Goal: Information Seeking & Learning: Check status

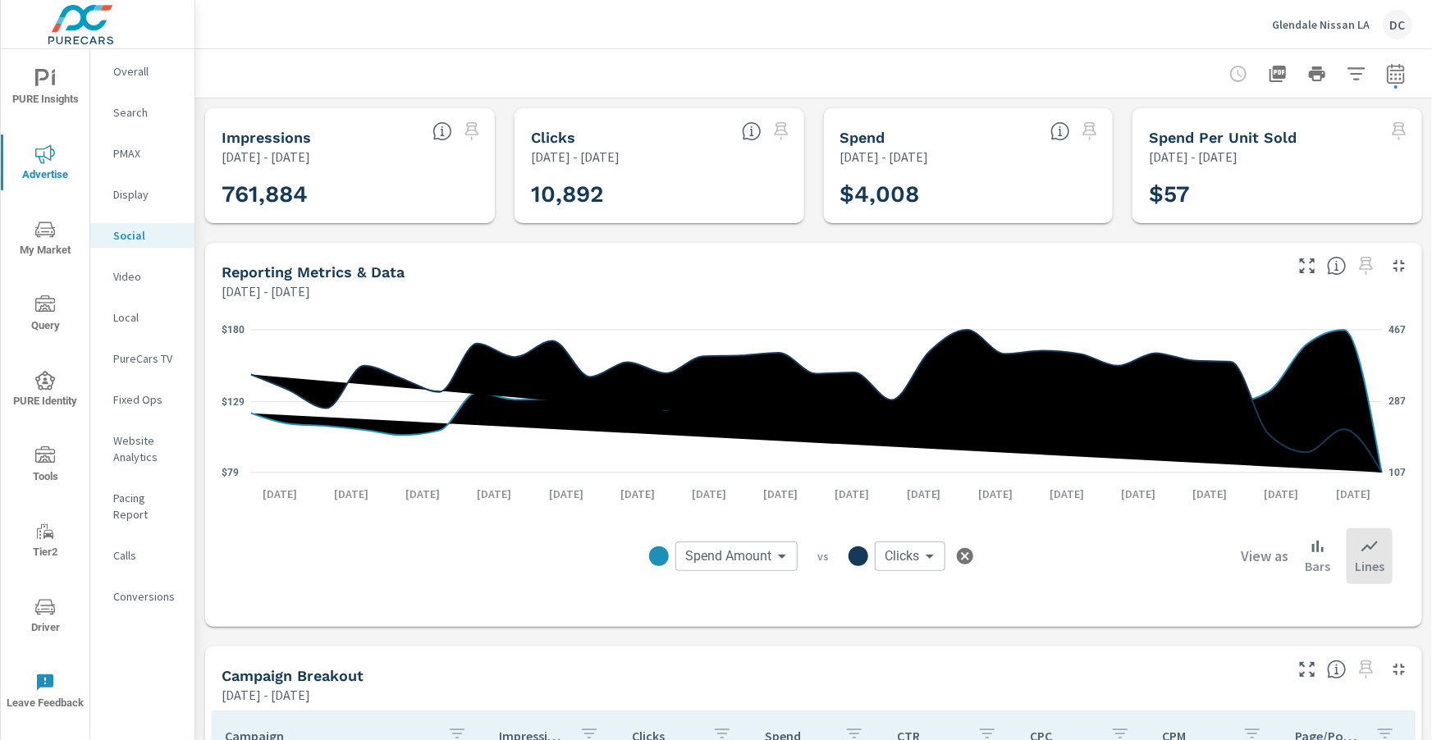
click at [755, 34] on div "Glendale Nissan LA DC" at bounding box center [1342, 25] width 140 height 30
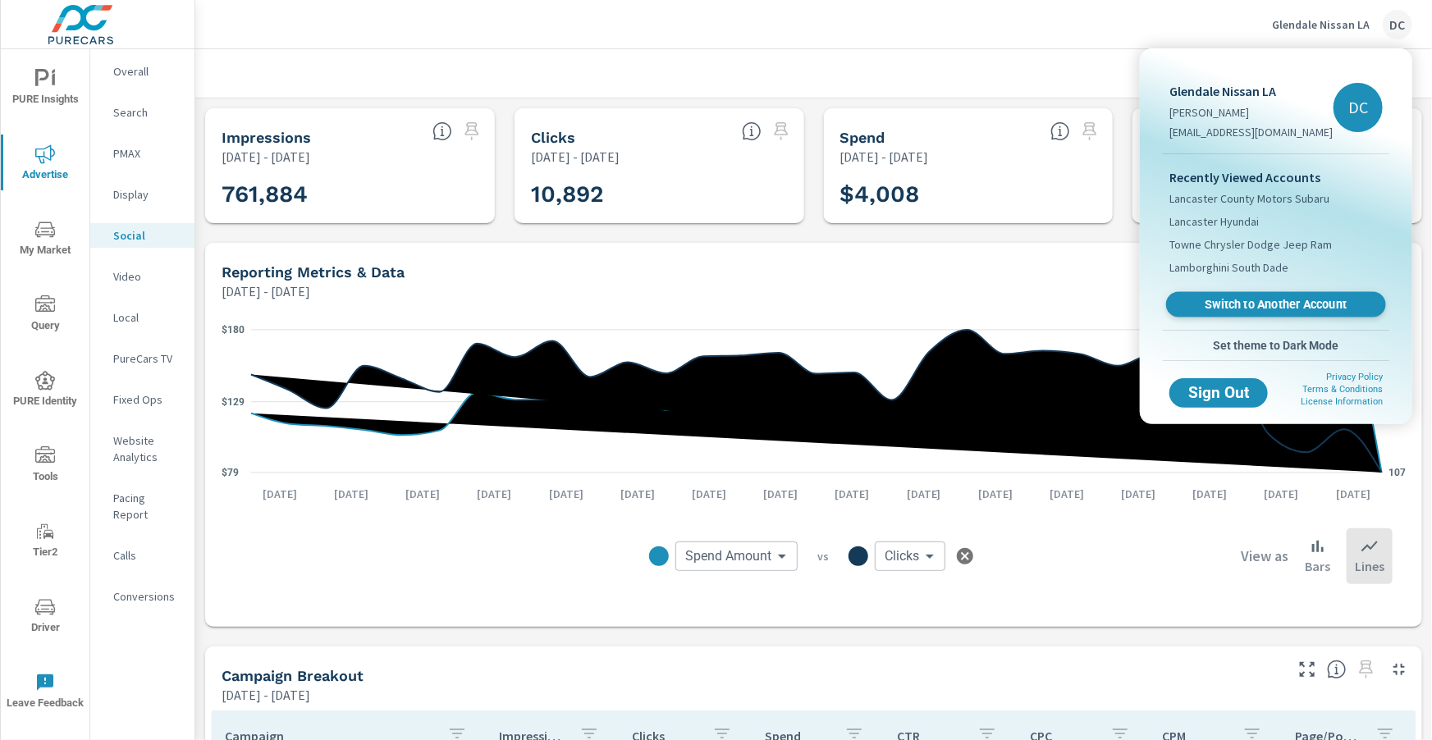
click at [755, 297] on span "Switch to Another Account" at bounding box center [1275, 305] width 201 height 16
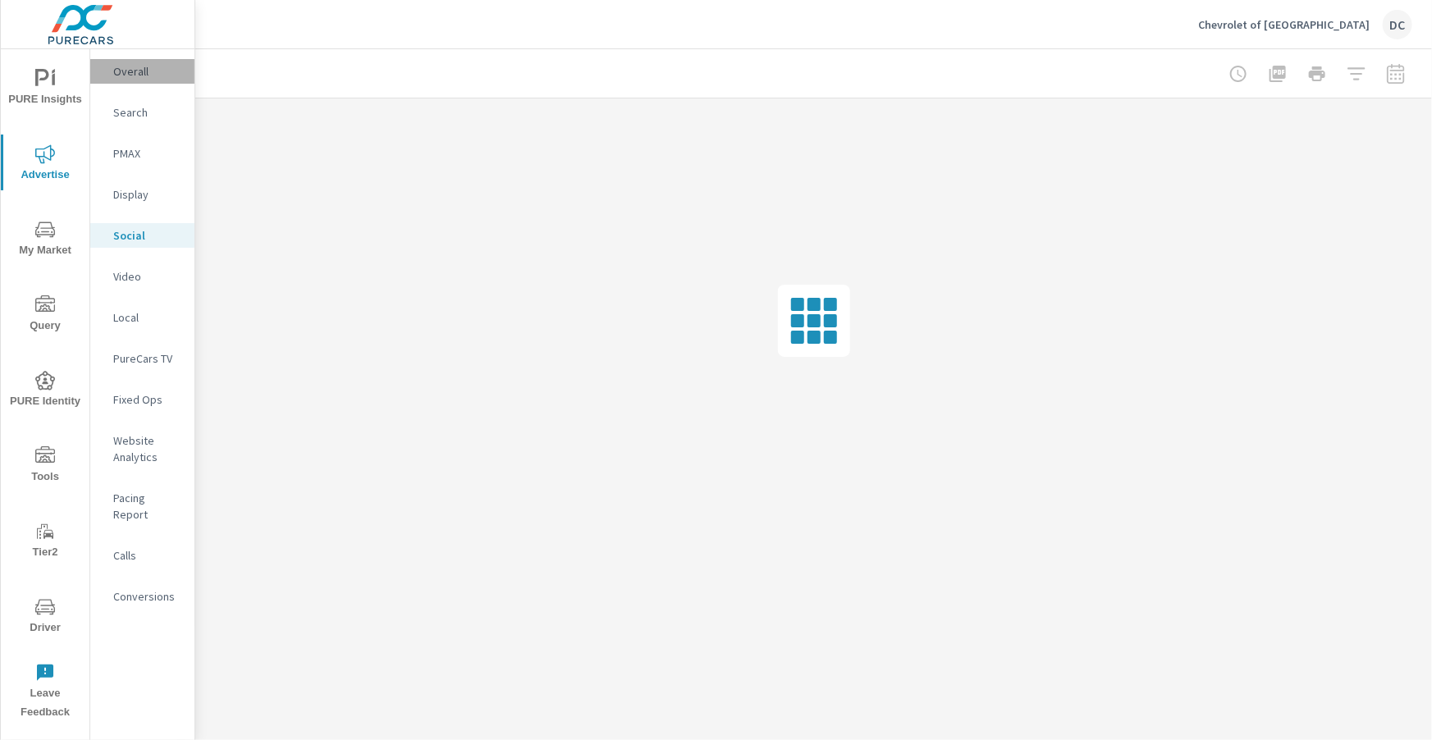
click at [110, 79] on div "Overall" at bounding box center [142, 71] width 104 height 25
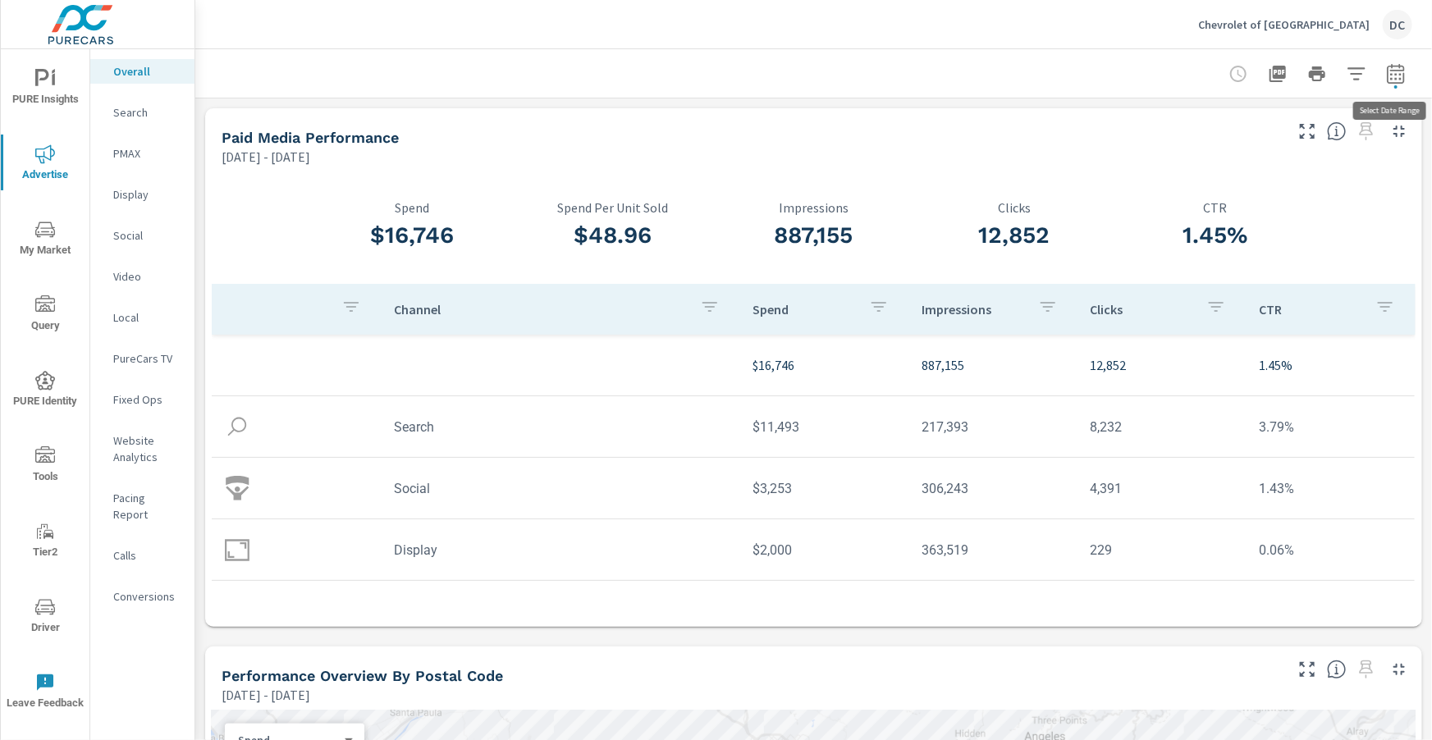
click at [1395, 76] on icon "button" at bounding box center [1396, 74] width 20 height 20
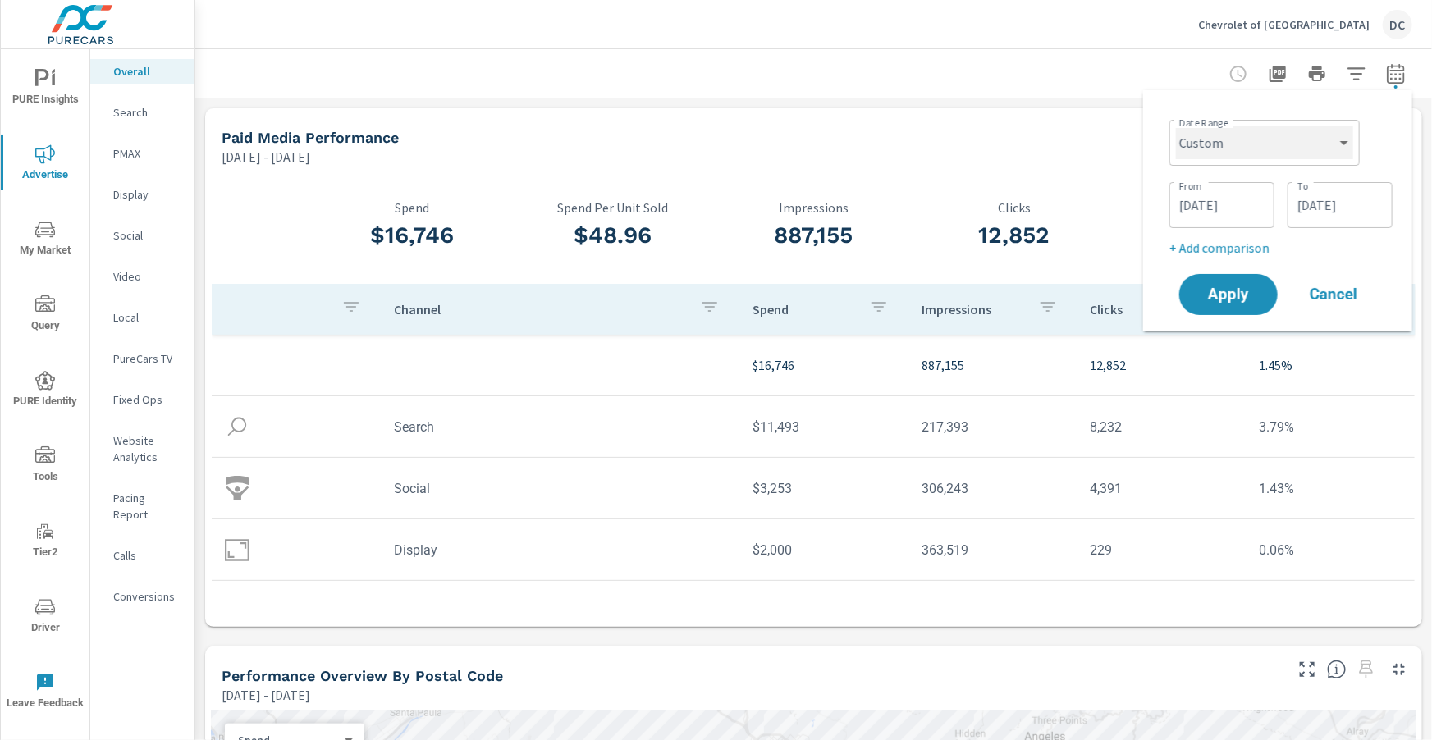
click at [1335, 149] on select "Custom [DATE] Last week Last 7 days Last 14 days Last 30 days Last 45 days Last…" at bounding box center [1264, 142] width 177 height 33
click at [1176, 126] on select "Custom [DATE] Last week Last 7 days Last 14 days Last 30 days Last 45 days Last…" at bounding box center [1264, 142] width 177 height 33
select select "Last month"
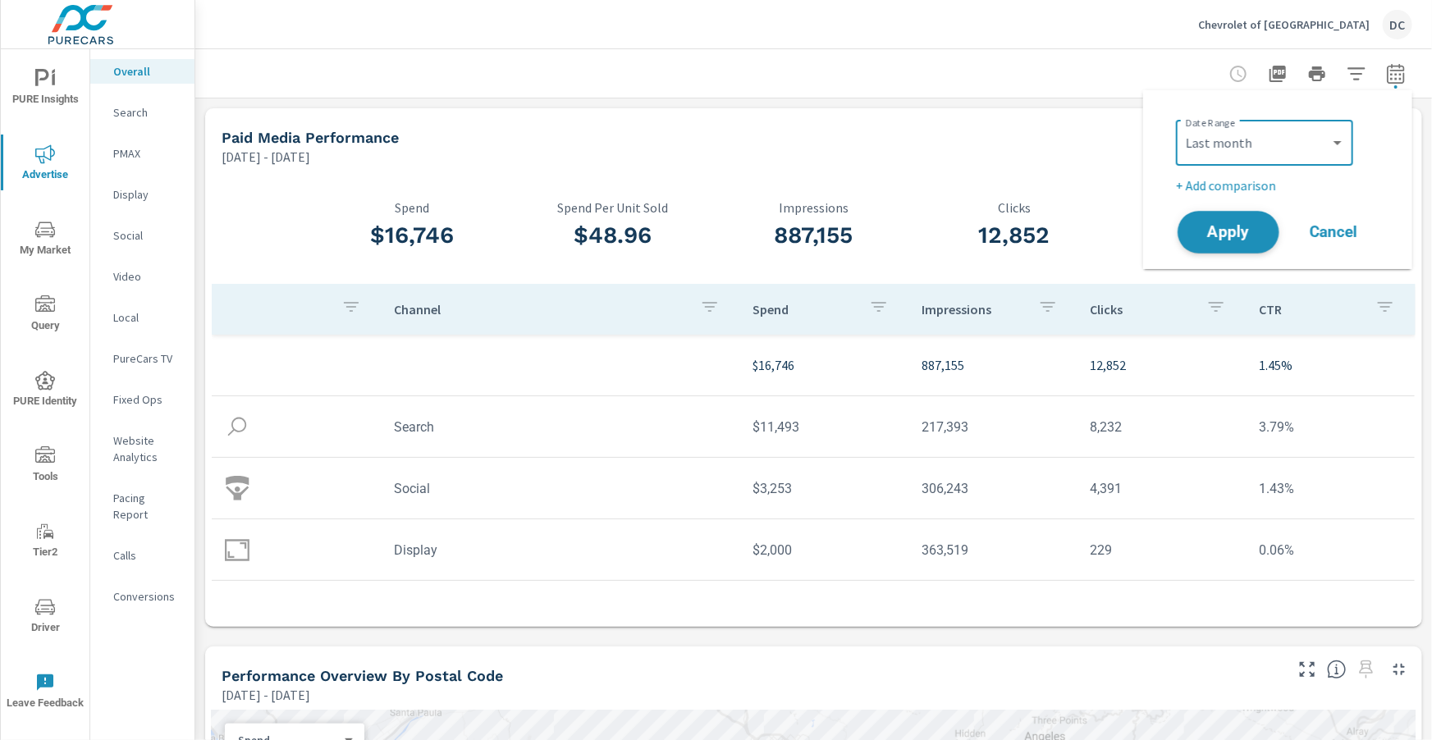
click at [1226, 233] on span "Apply" at bounding box center [1228, 233] width 67 height 16
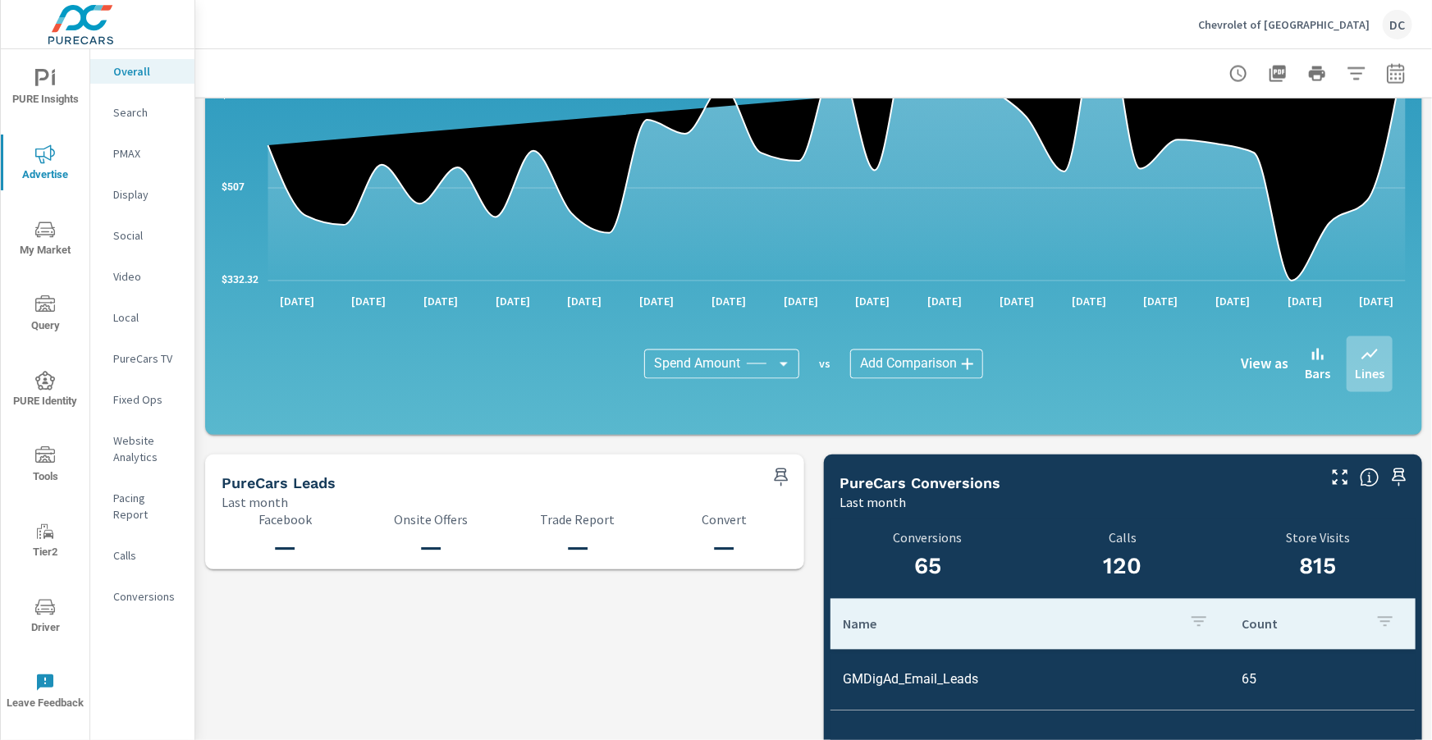
scroll to position [1437, 0]
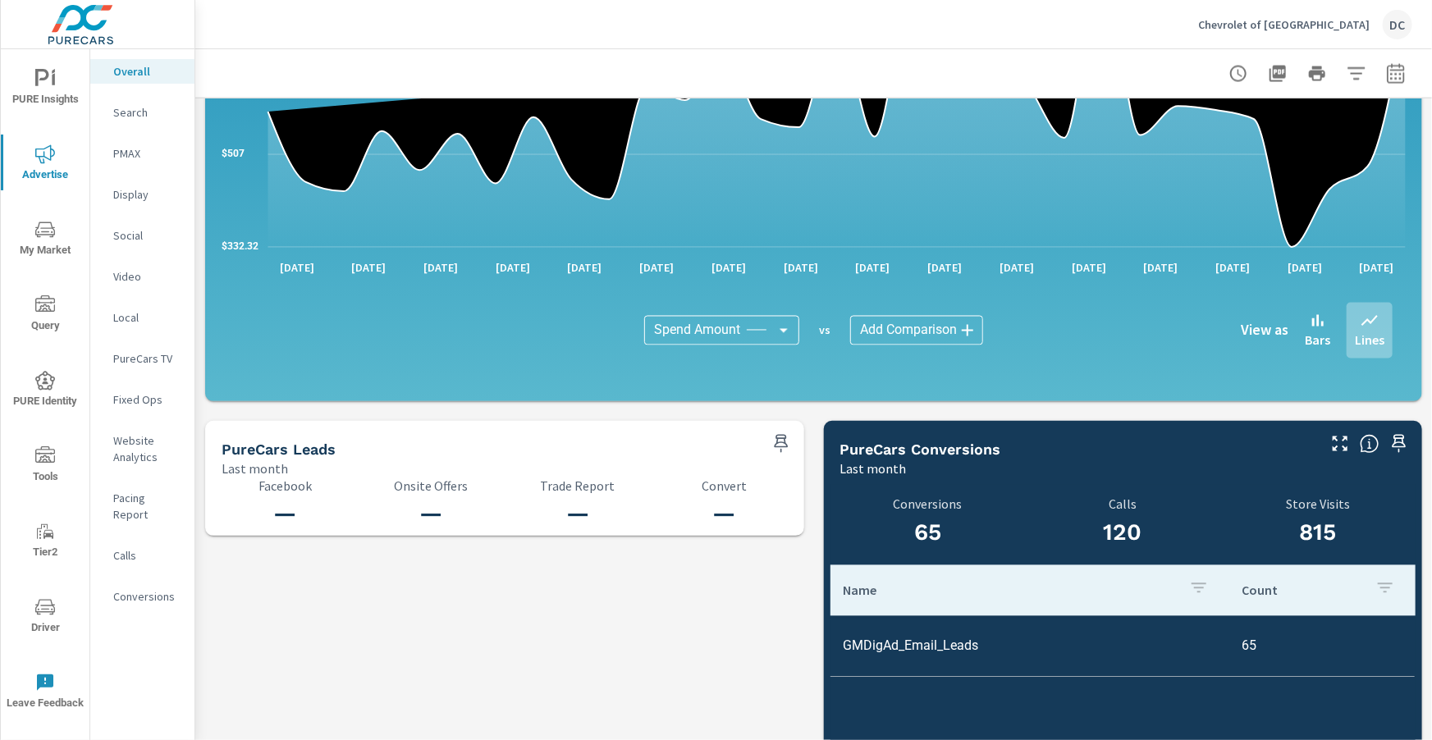
click at [138, 119] on p "Search" at bounding box center [147, 112] width 68 height 16
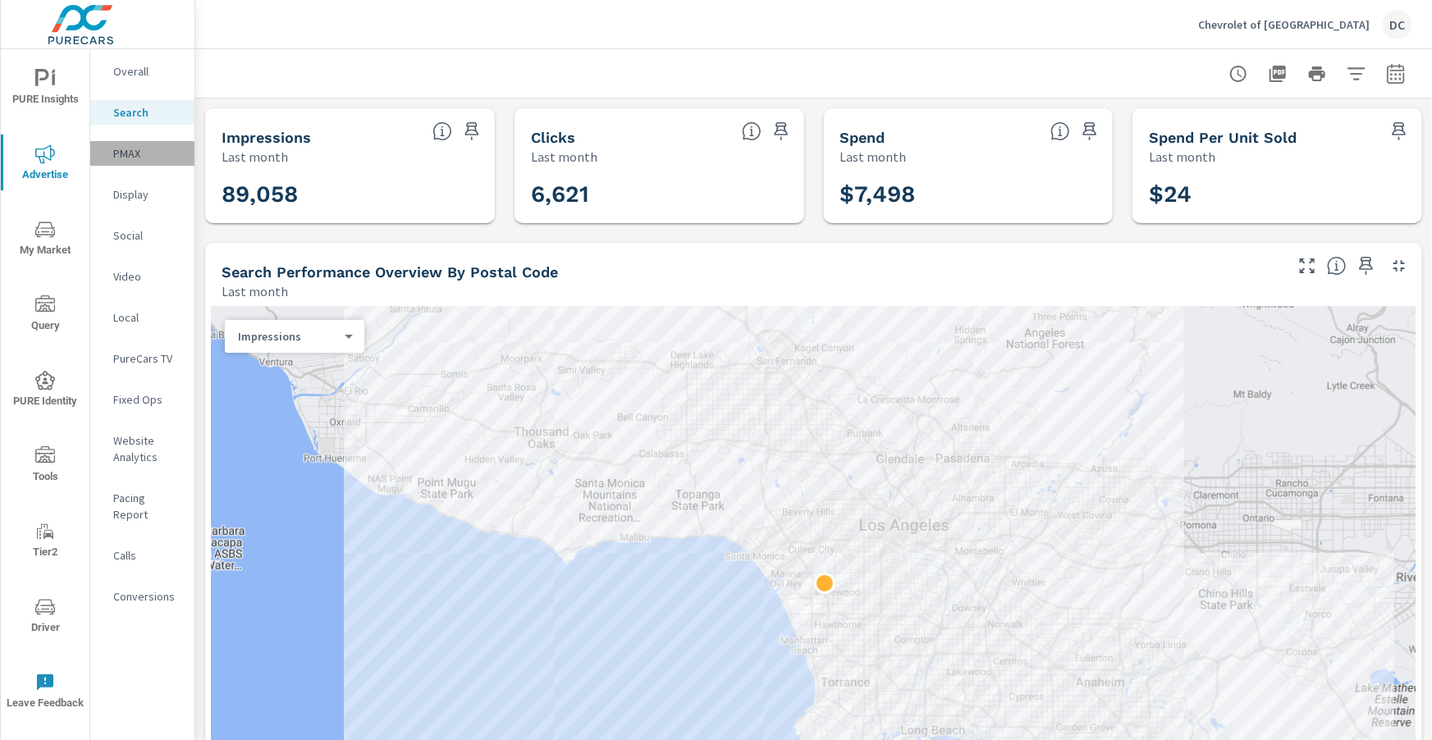
click at [136, 153] on p "PMAX" at bounding box center [147, 153] width 68 height 16
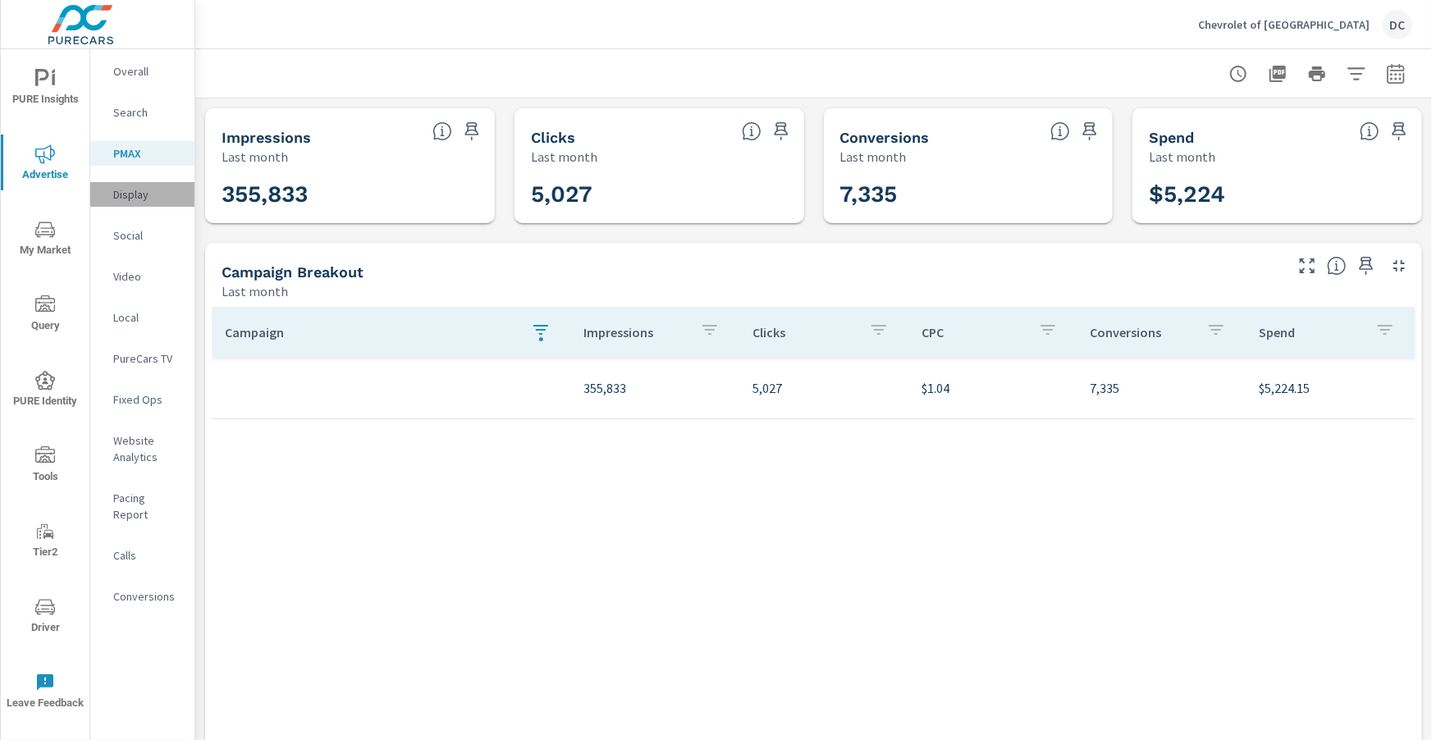
click at [131, 196] on p "Display" at bounding box center [147, 194] width 68 height 16
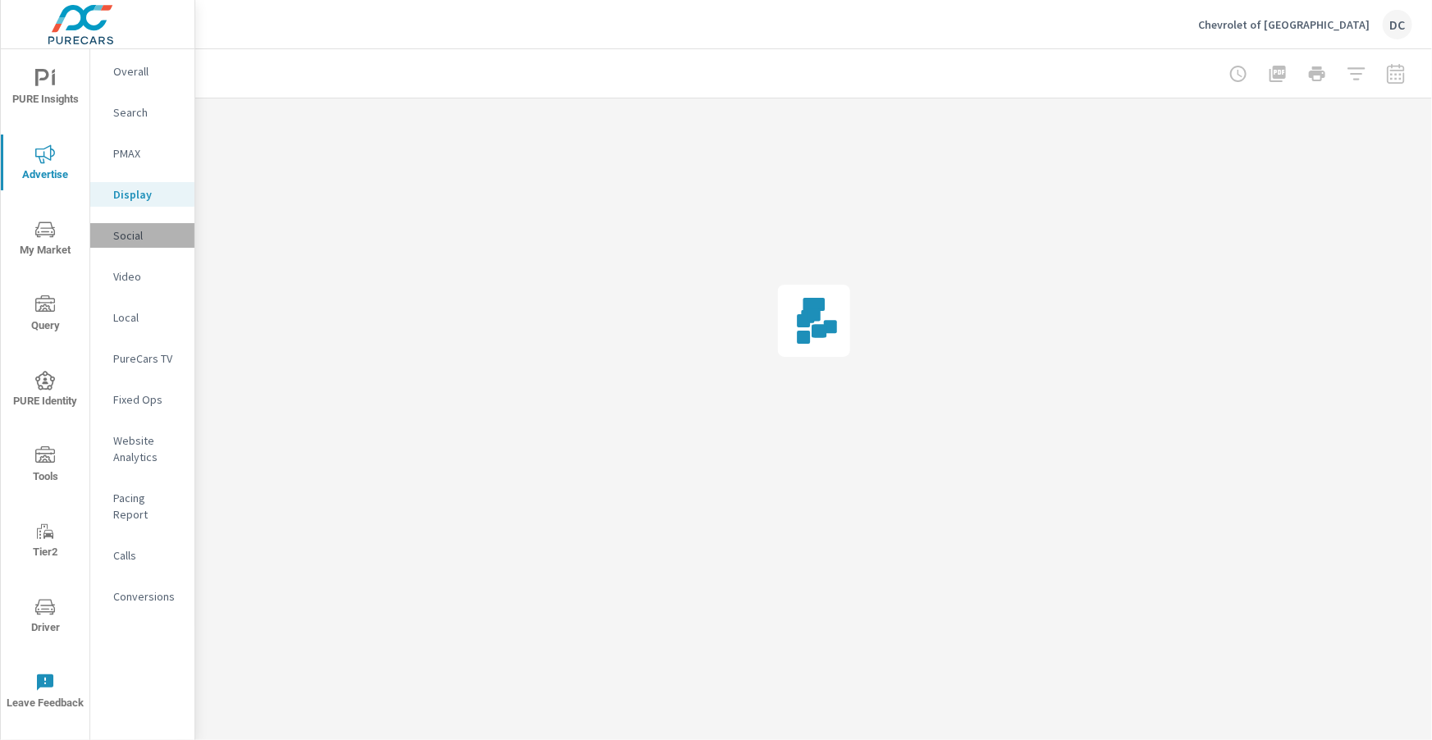
click at [138, 230] on p "Social" at bounding box center [147, 235] width 68 height 16
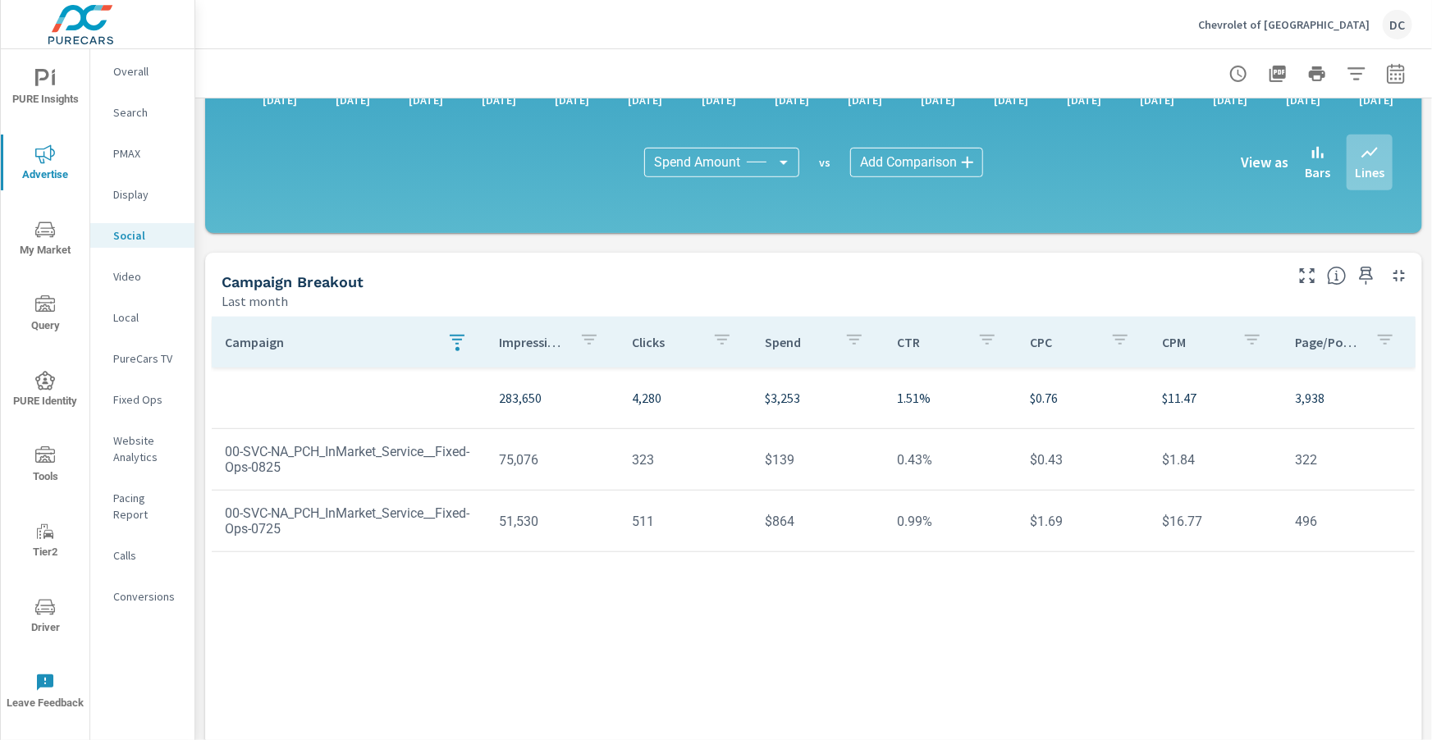
scroll to position [435, 0]
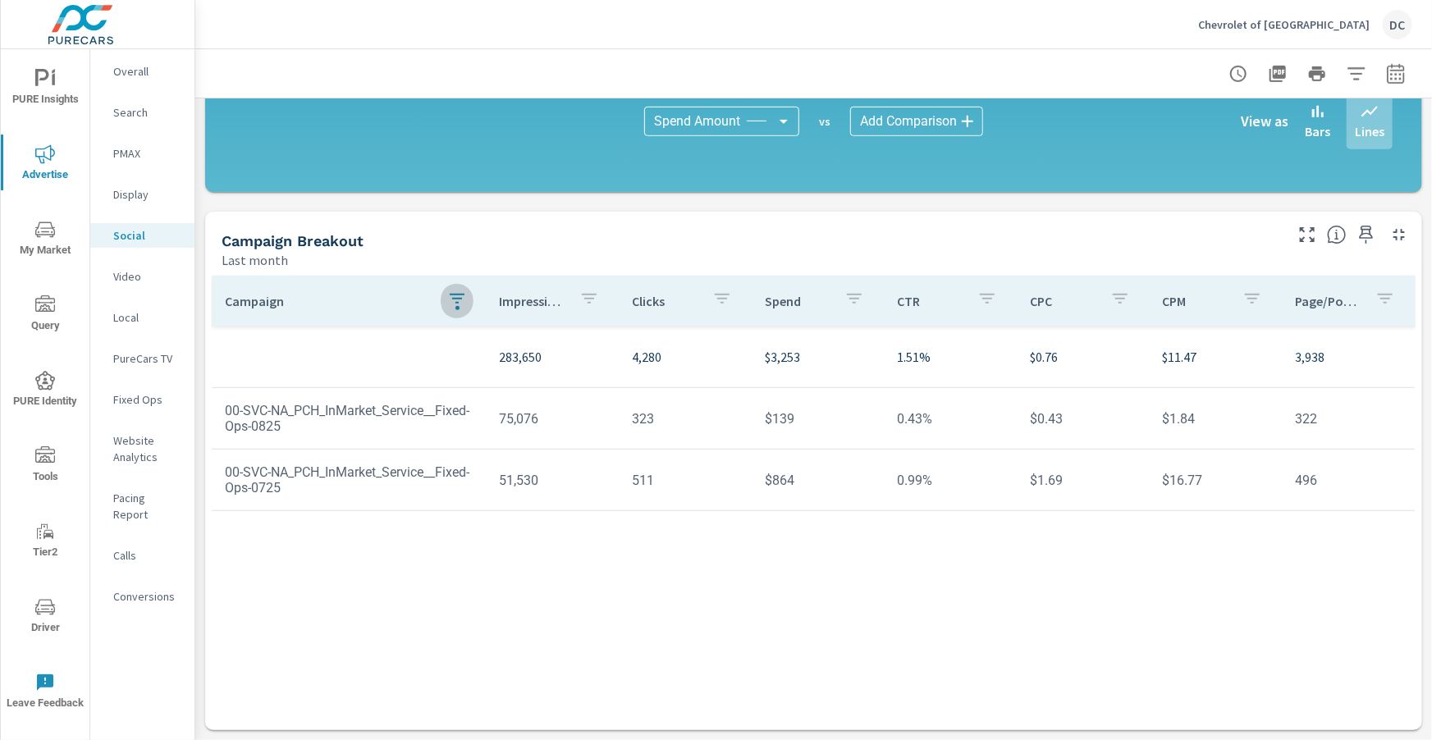
click at [456, 301] on icon "button" at bounding box center [457, 299] width 20 height 20
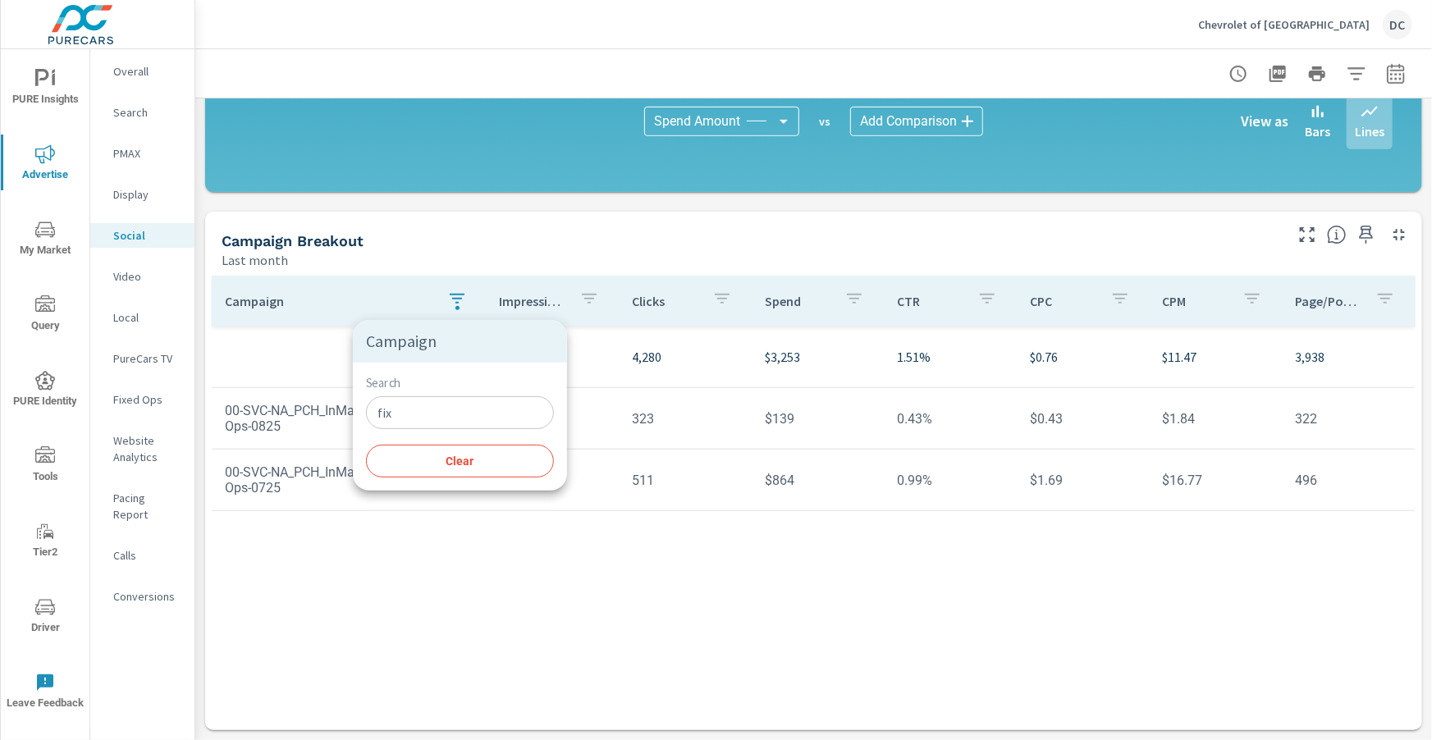
click at [431, 406] on input "fix" at bounding box center [460, 412] width 188 height 33
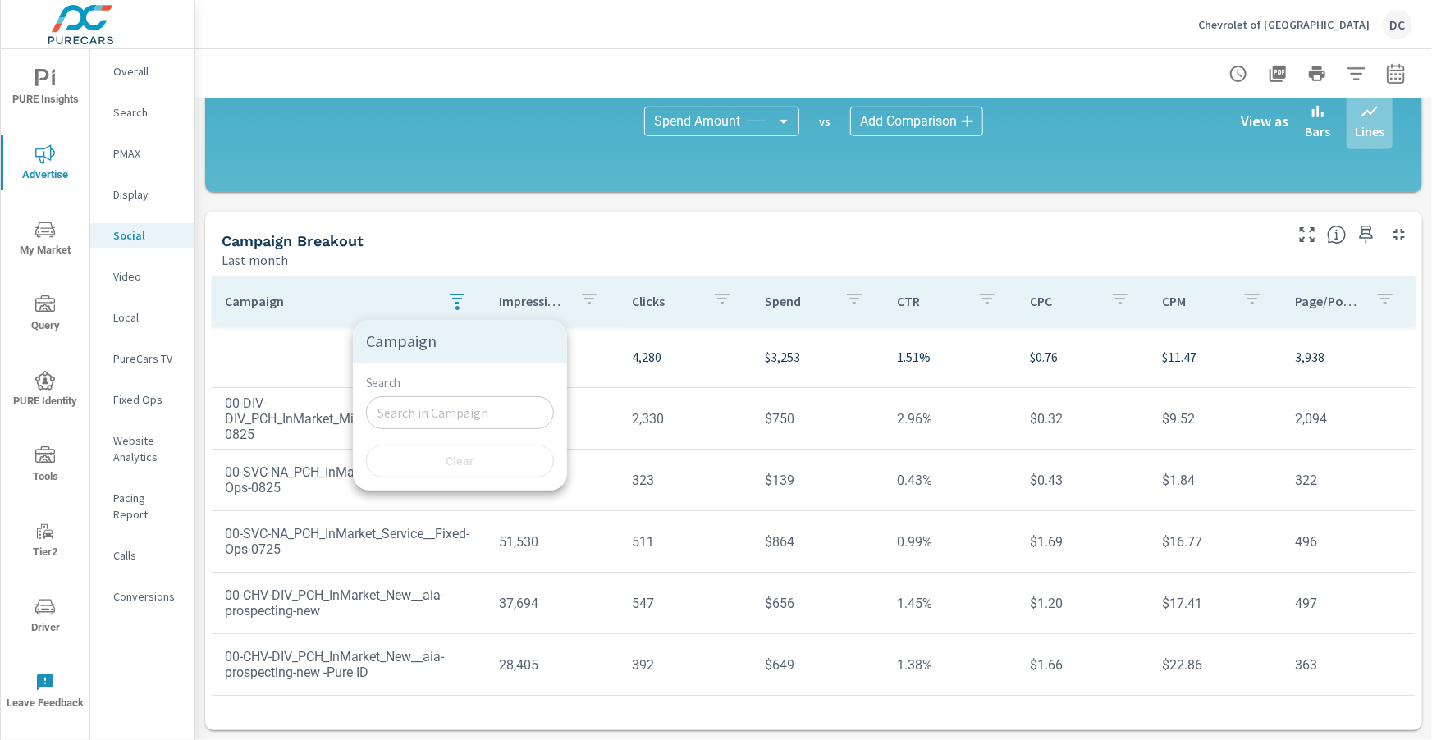
click at [683, 239] on div at bounding box center [716, 370] width 1432 height 740
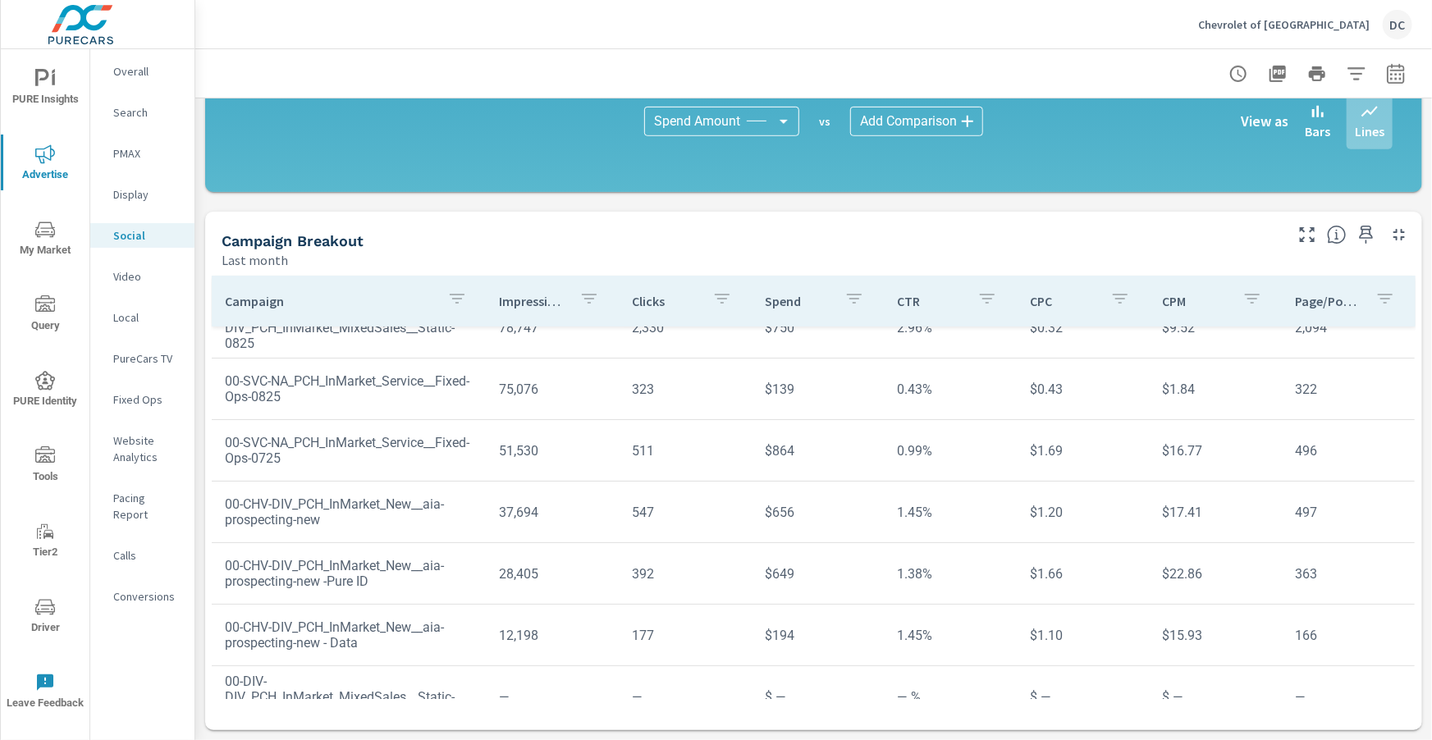
scroll to position [125, 0]
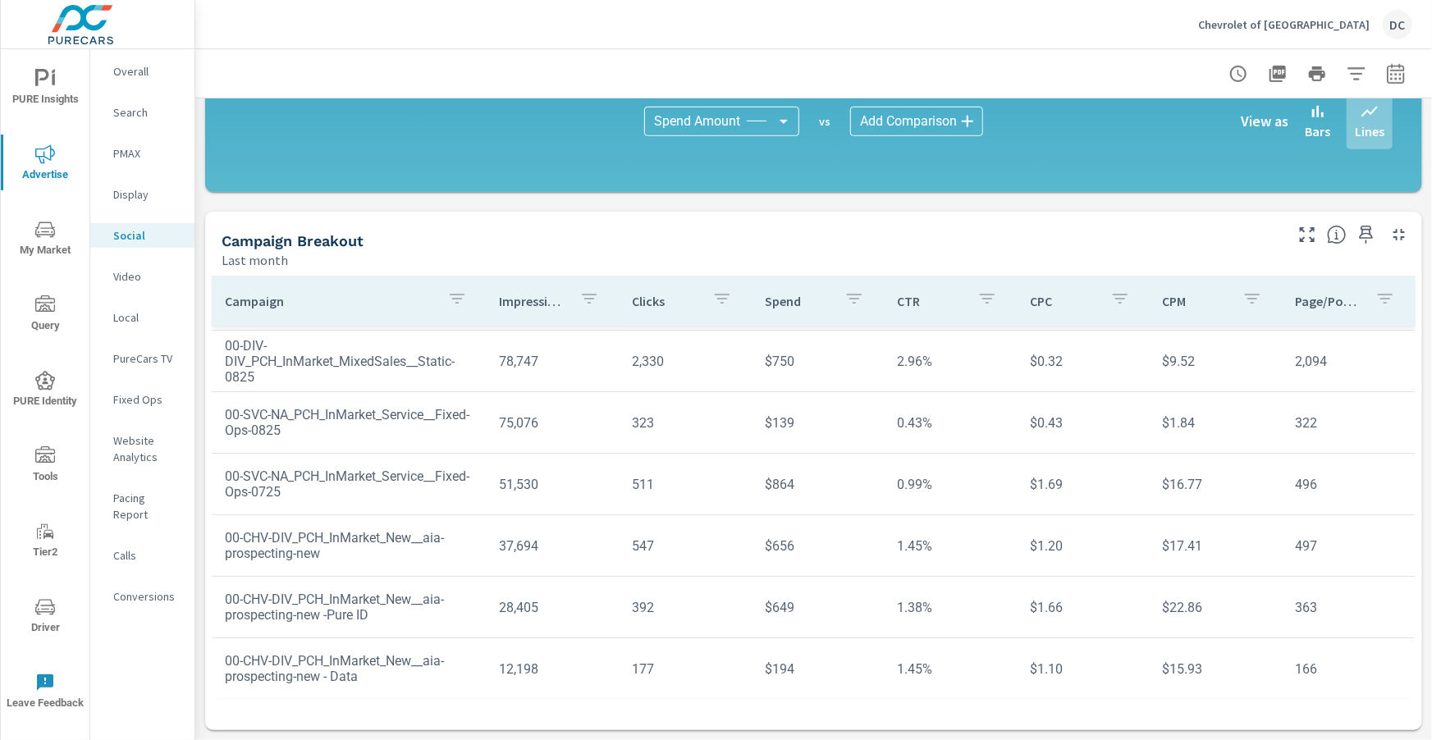
scroll to position [55, 0]
click at [1308, 238] on icon "button" at bounding box center [1308, 235] width 20 height 20
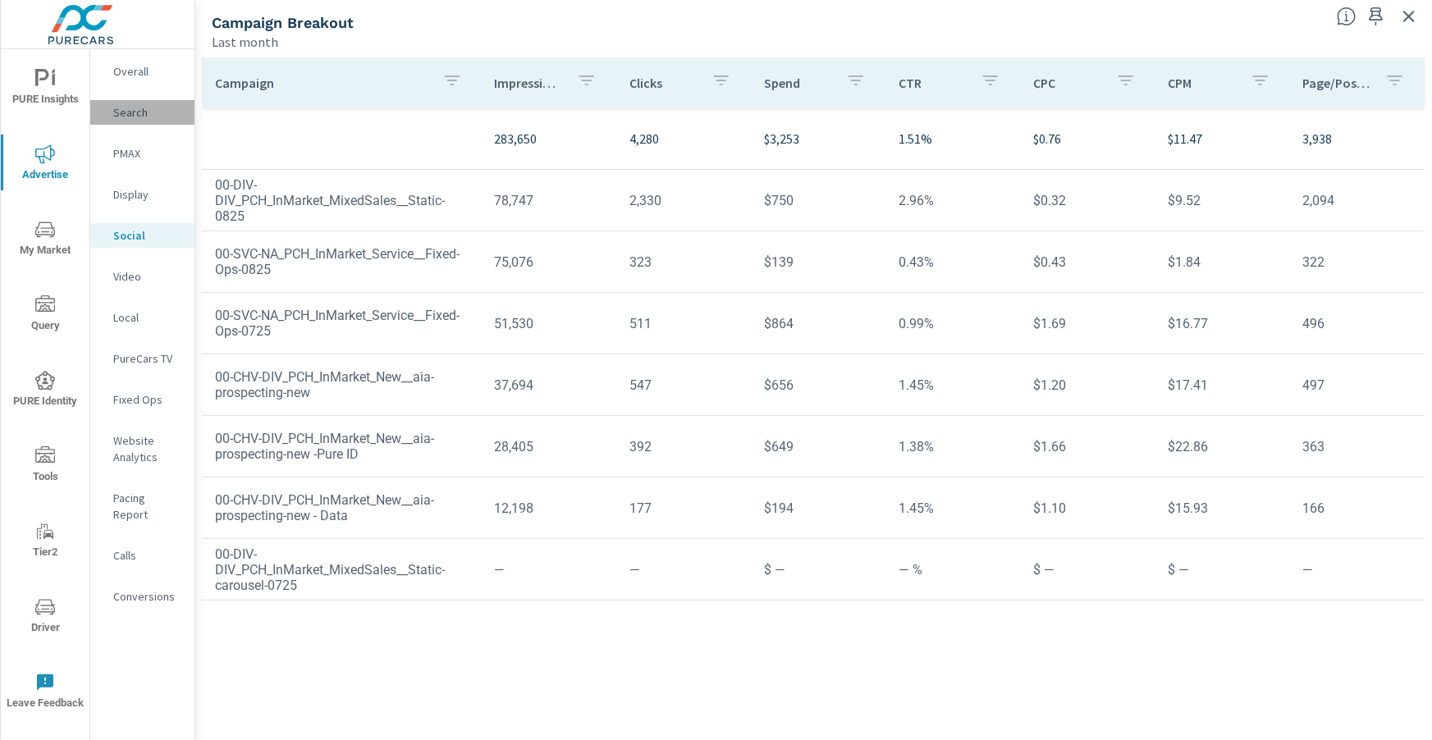
click at [130, 108] on p "Search" at bounding box center [147, 112] width 68 height 16
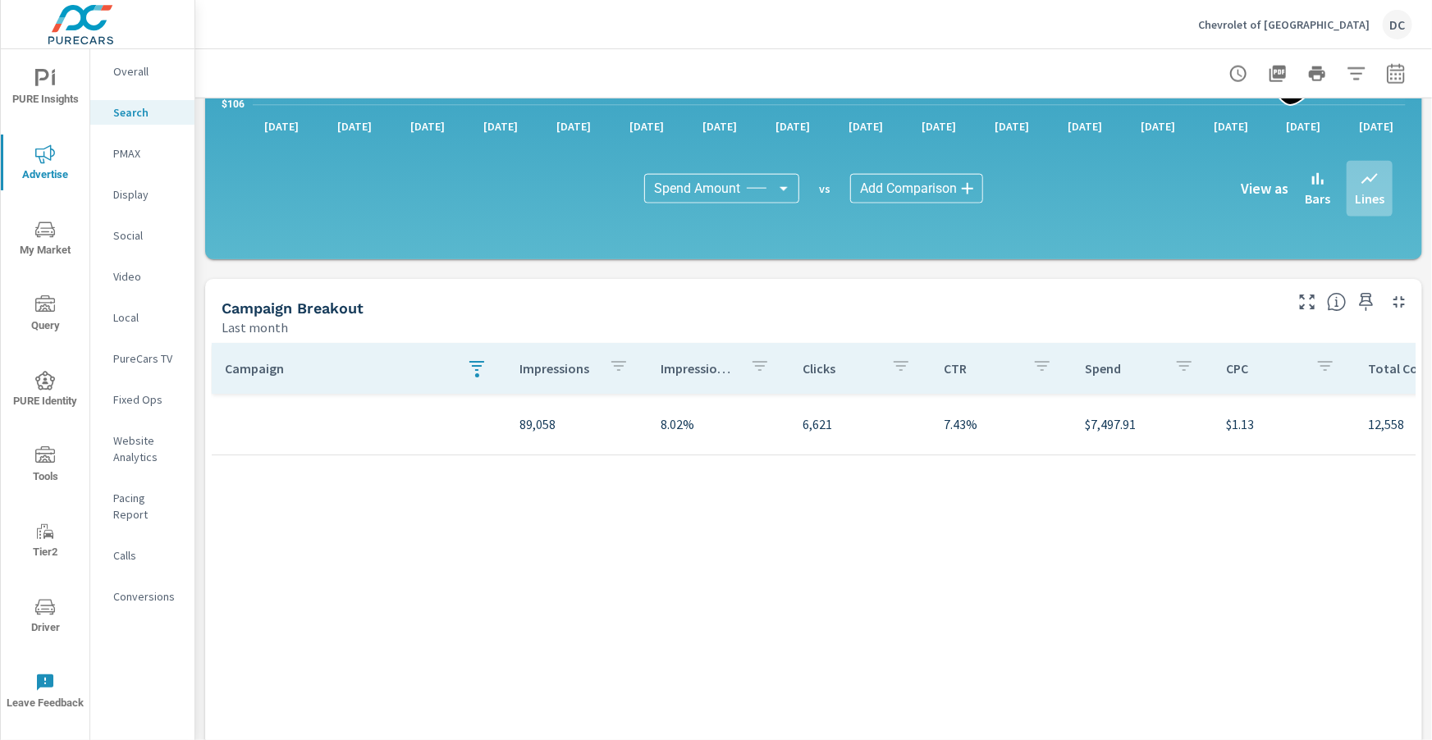
scroll to position [1047, 0]
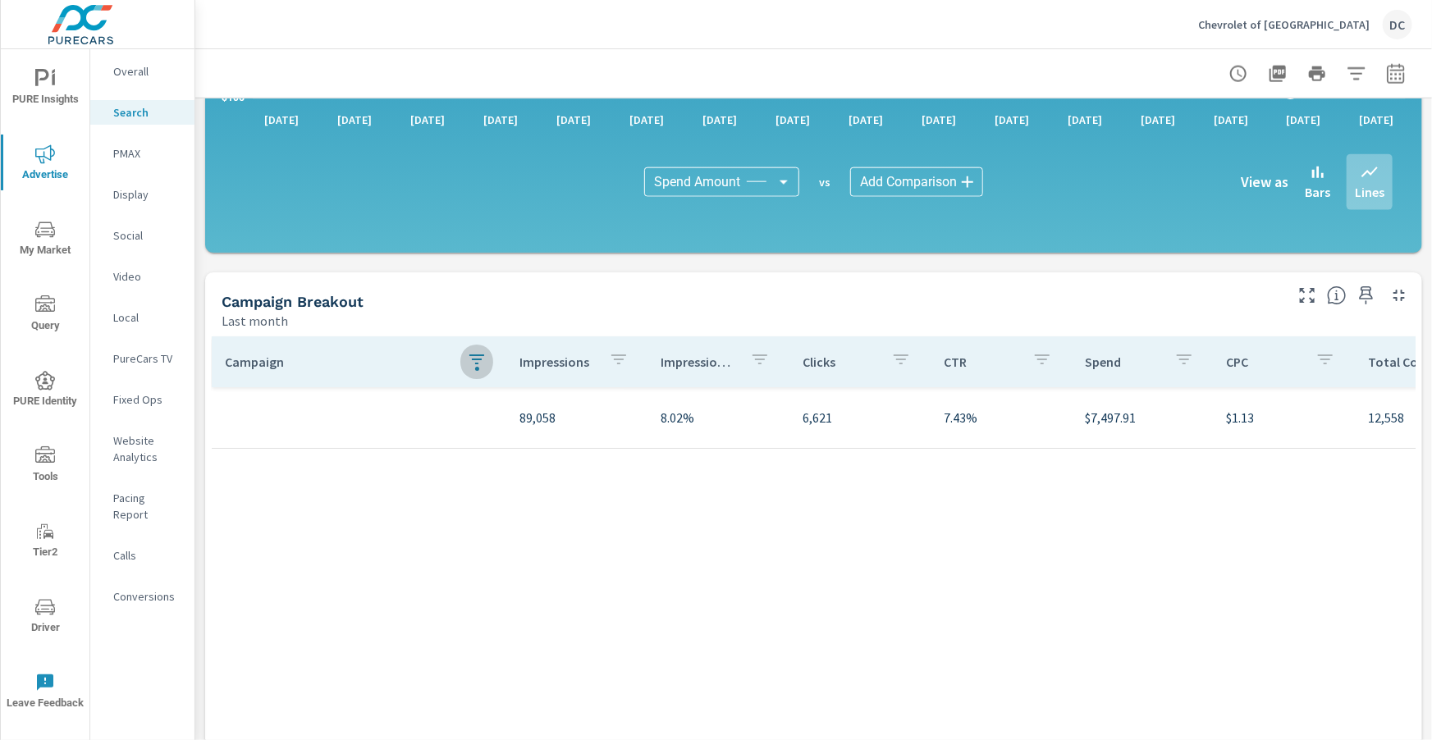
click at [471, 364] on icon "button" at bounding box center [477, 360] width 20 height 20
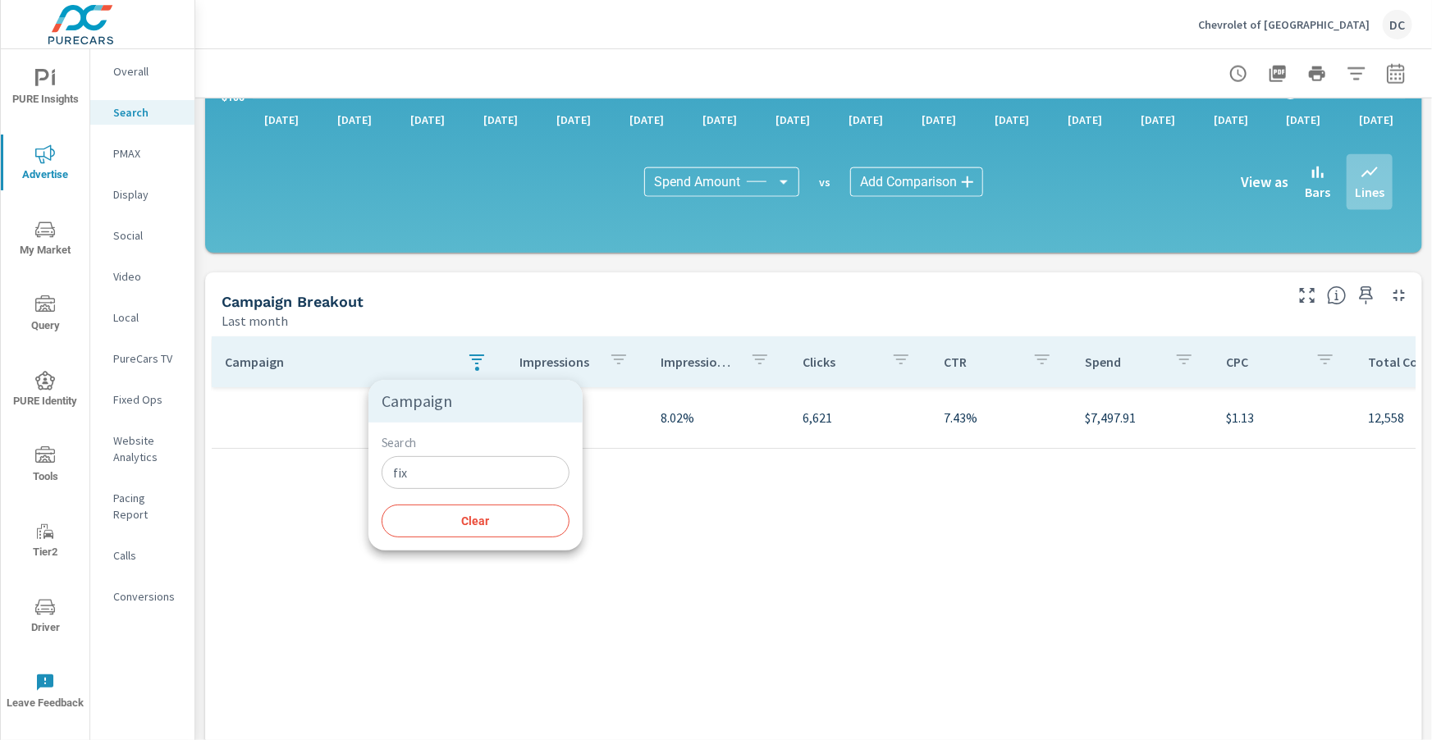
click at [429, 468] on input "fix" at bounding box center [476, 472] width 188 height 33
type input "f"
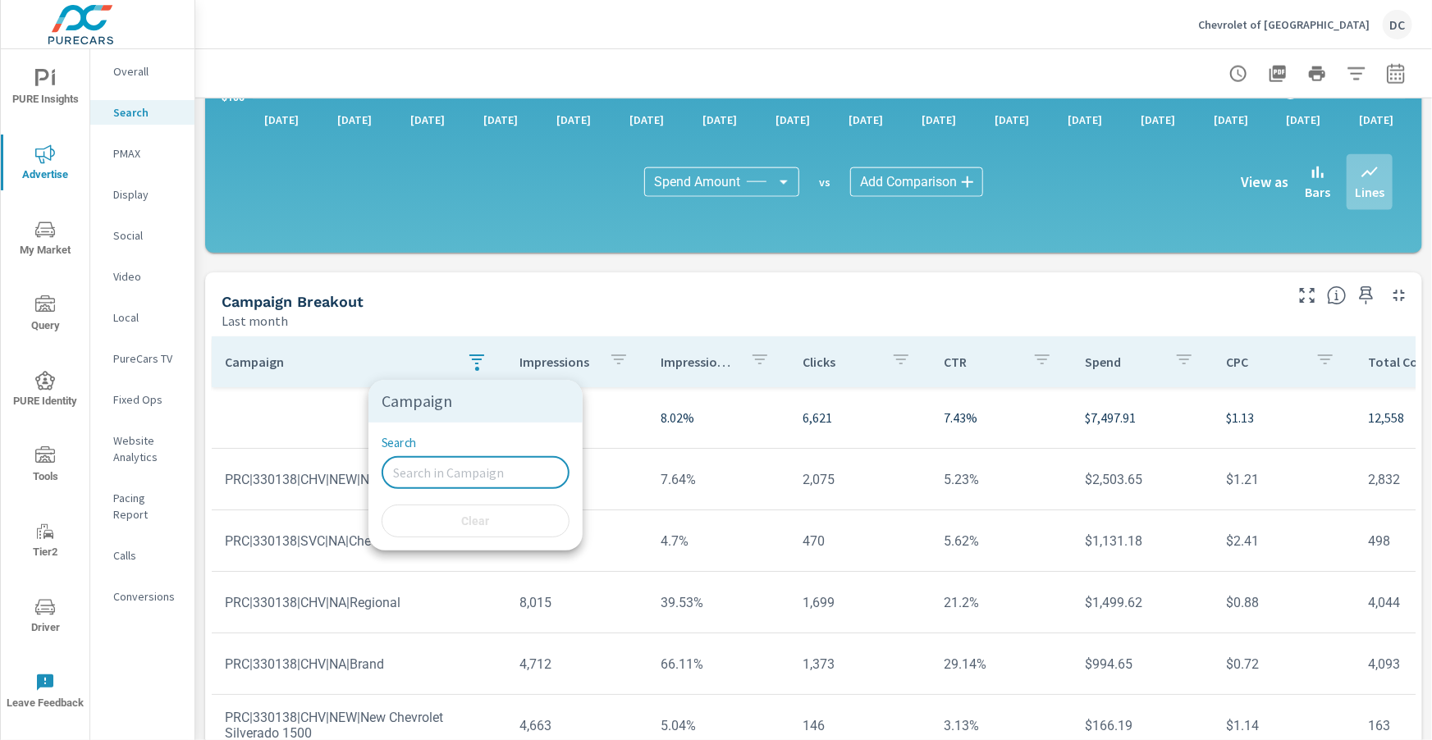
click at [1305, 299] on div at bounding box center [716, 370] width 1432 height 740
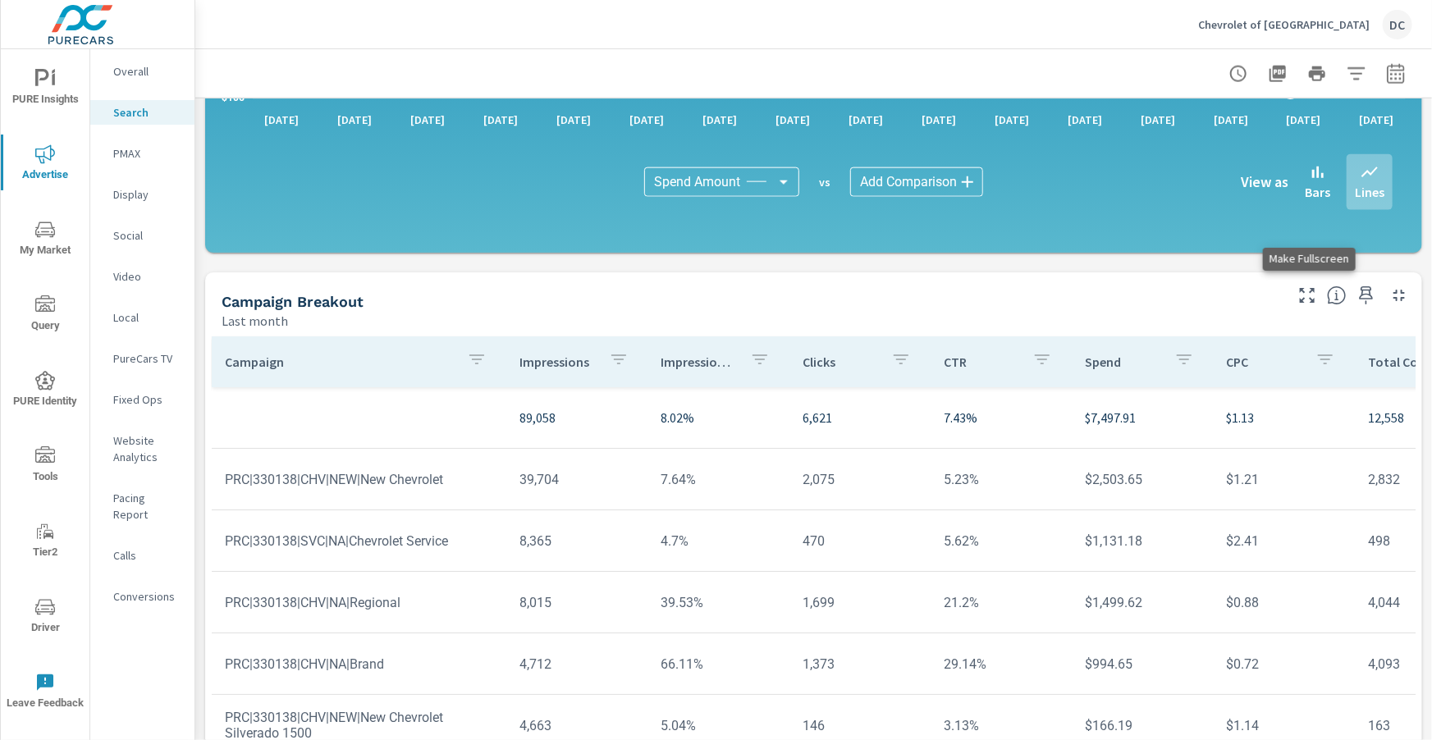
click at [1309, 292] on icon "button" at bounding box center [1308, 296] width 20 height 20
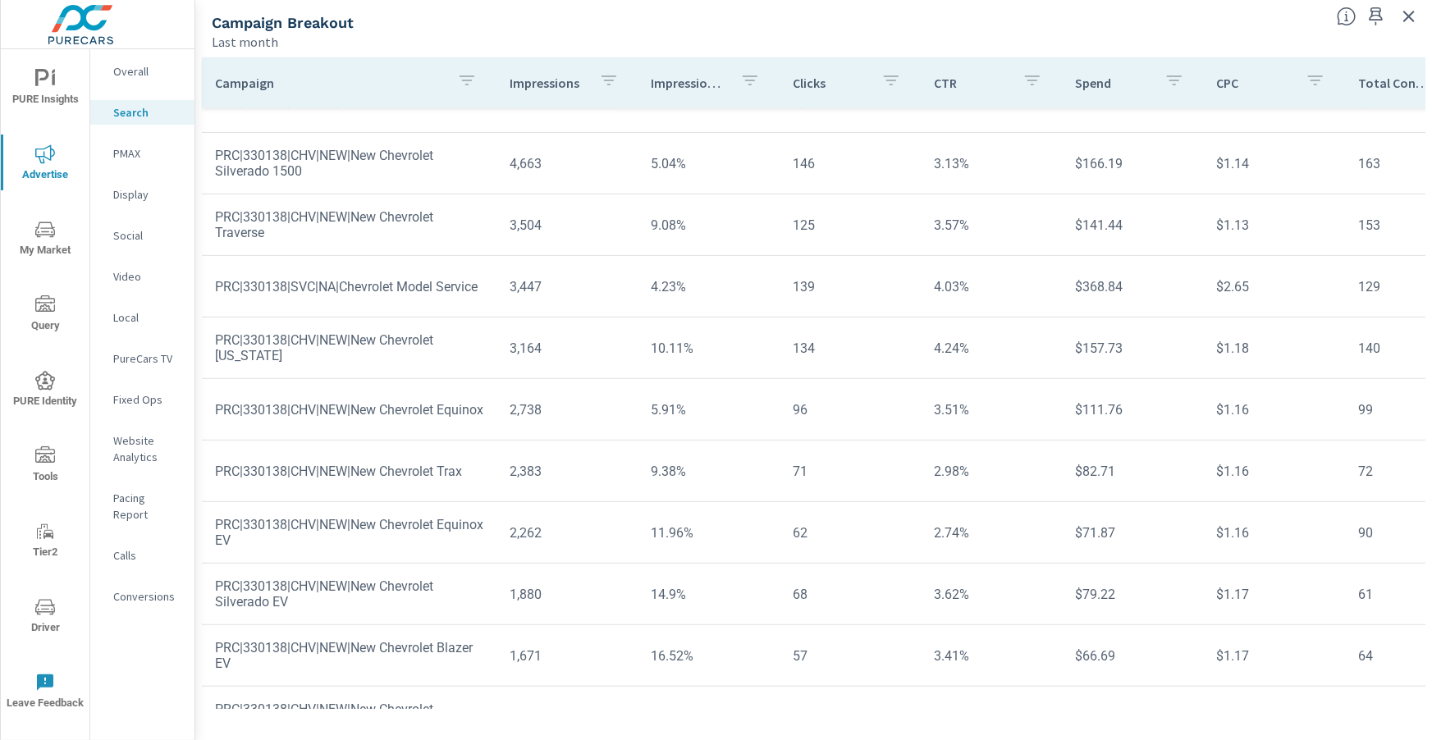
scroll to position [446, 0]
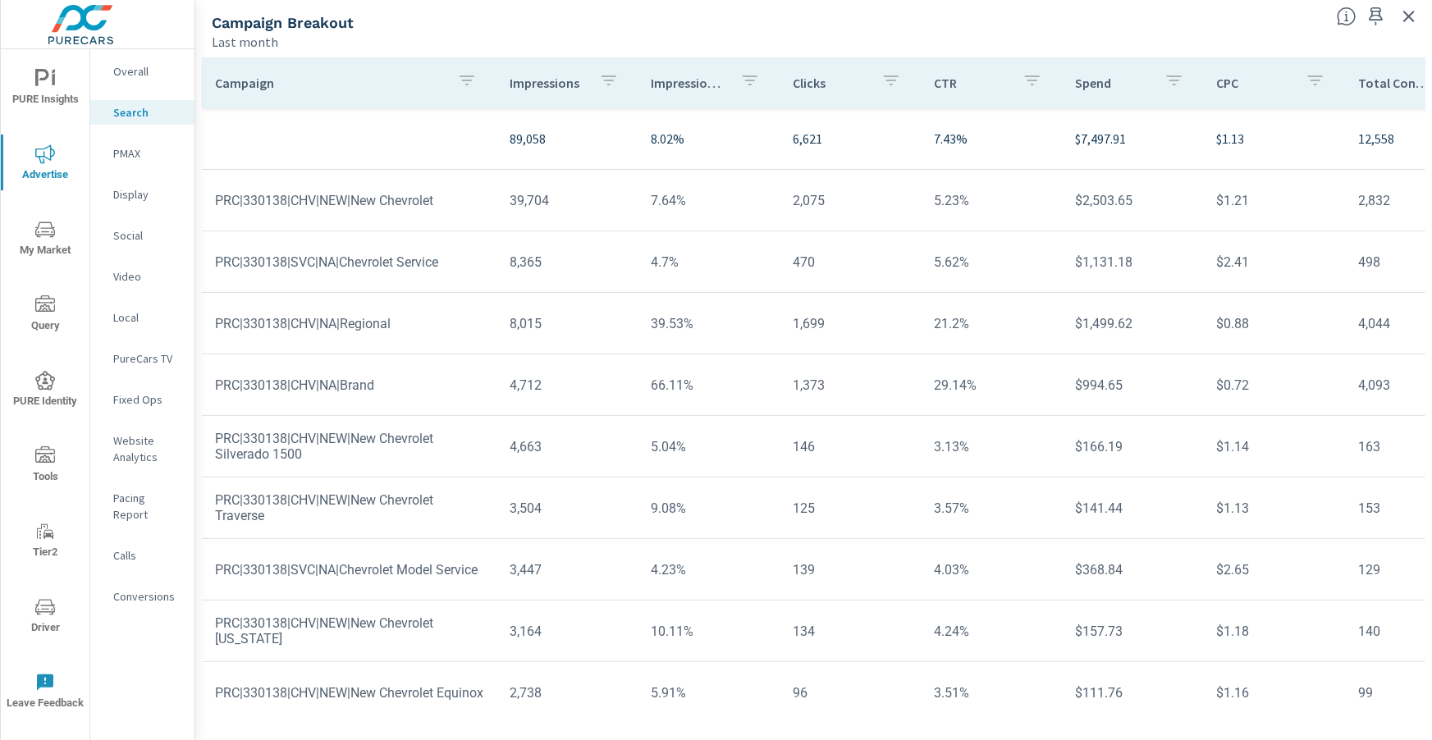
scroll to position [0, 2]
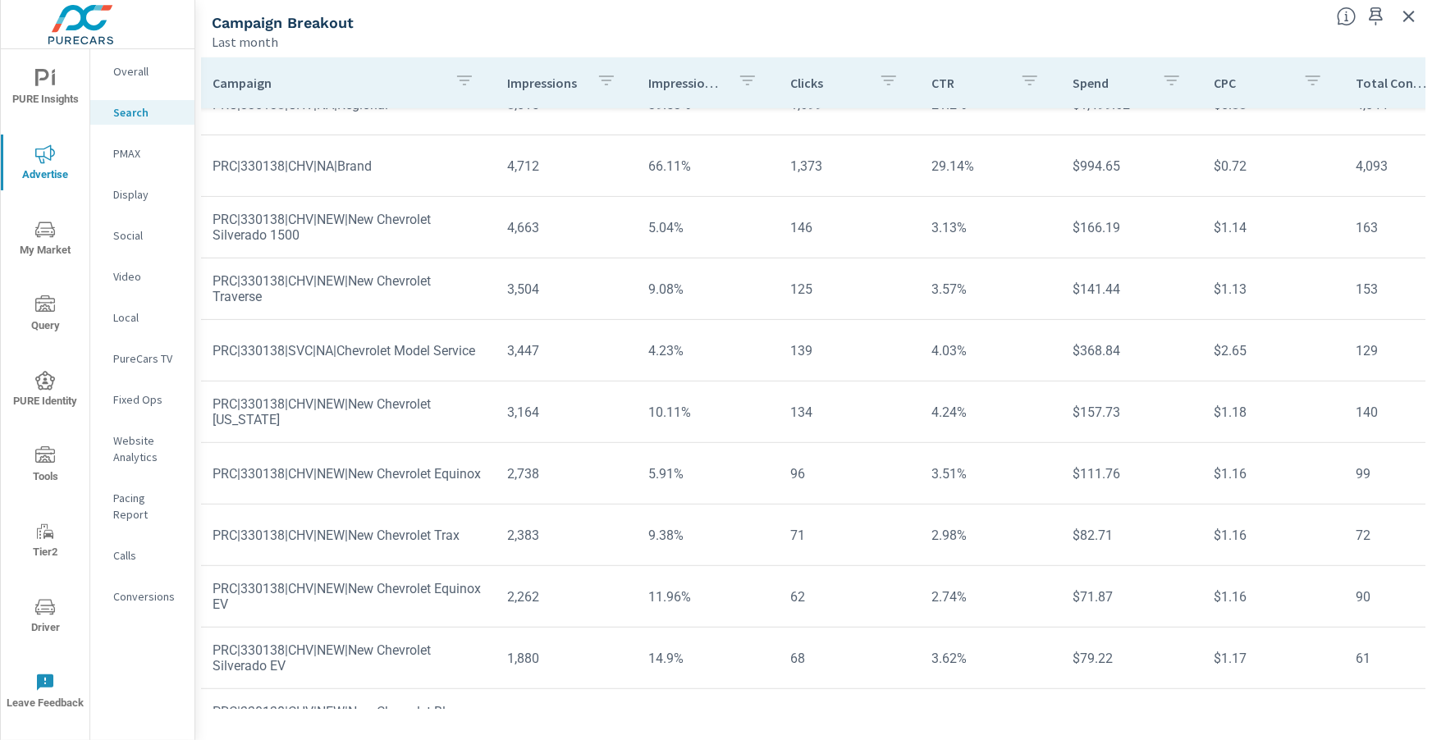
scroll to position [0, 2]
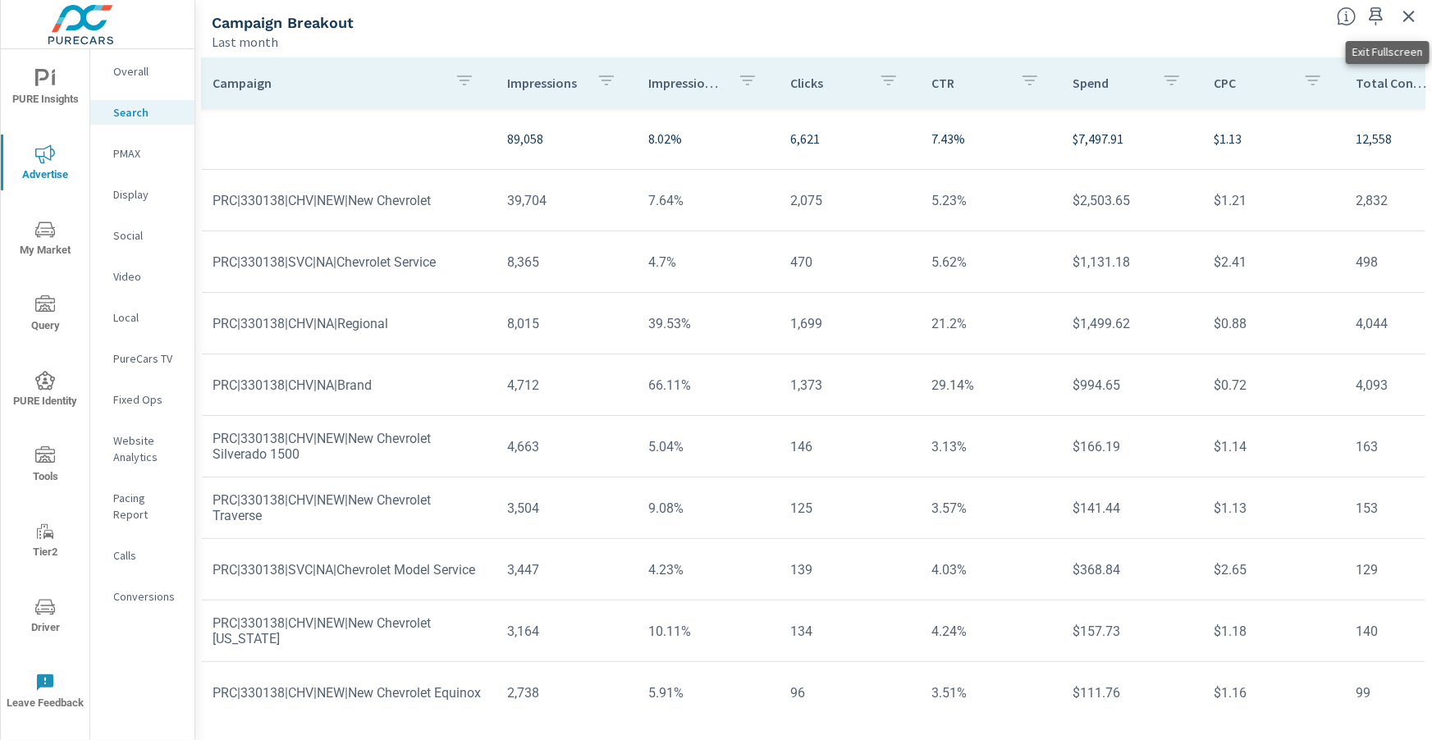
click at [1409, 21] on icon "button" at bounding box center [1410, 17] width 20 height 20
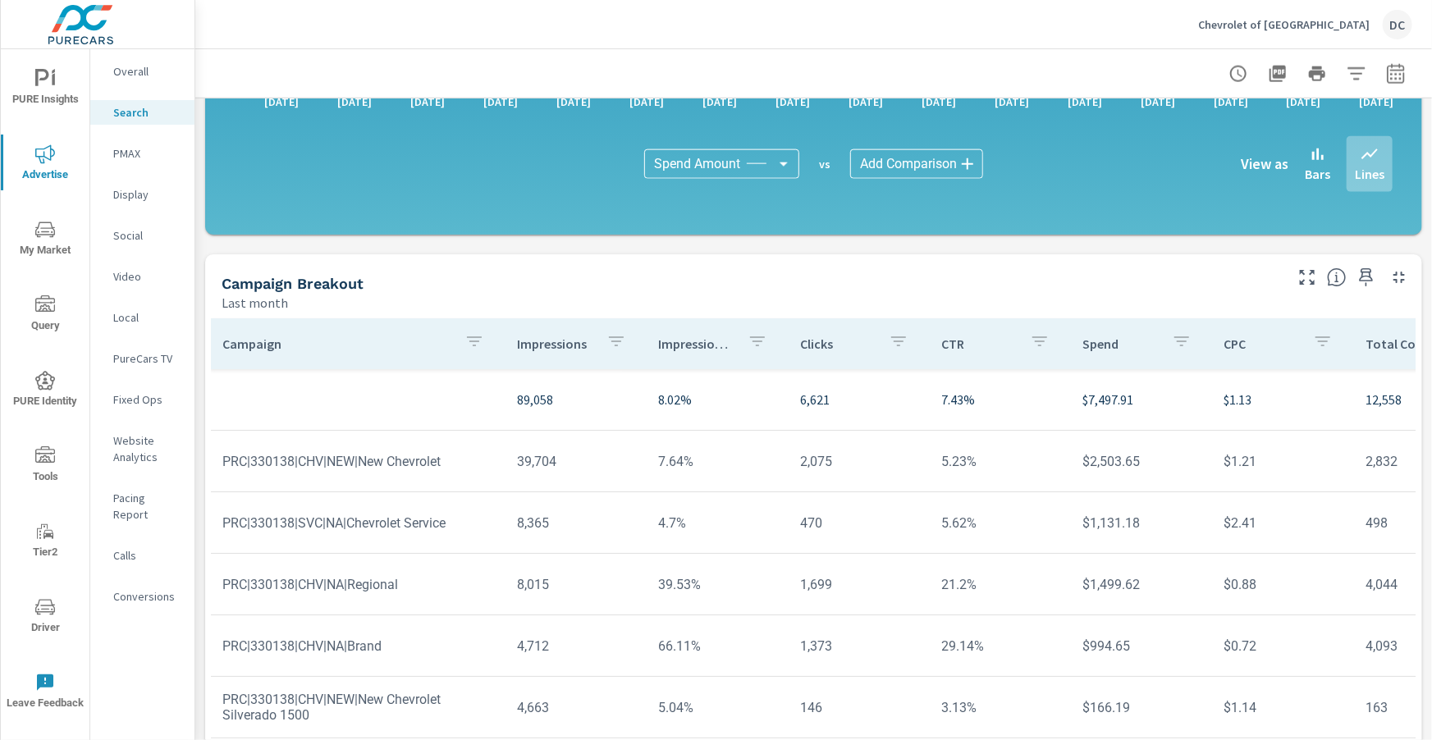
scroll to position [1108, 0]
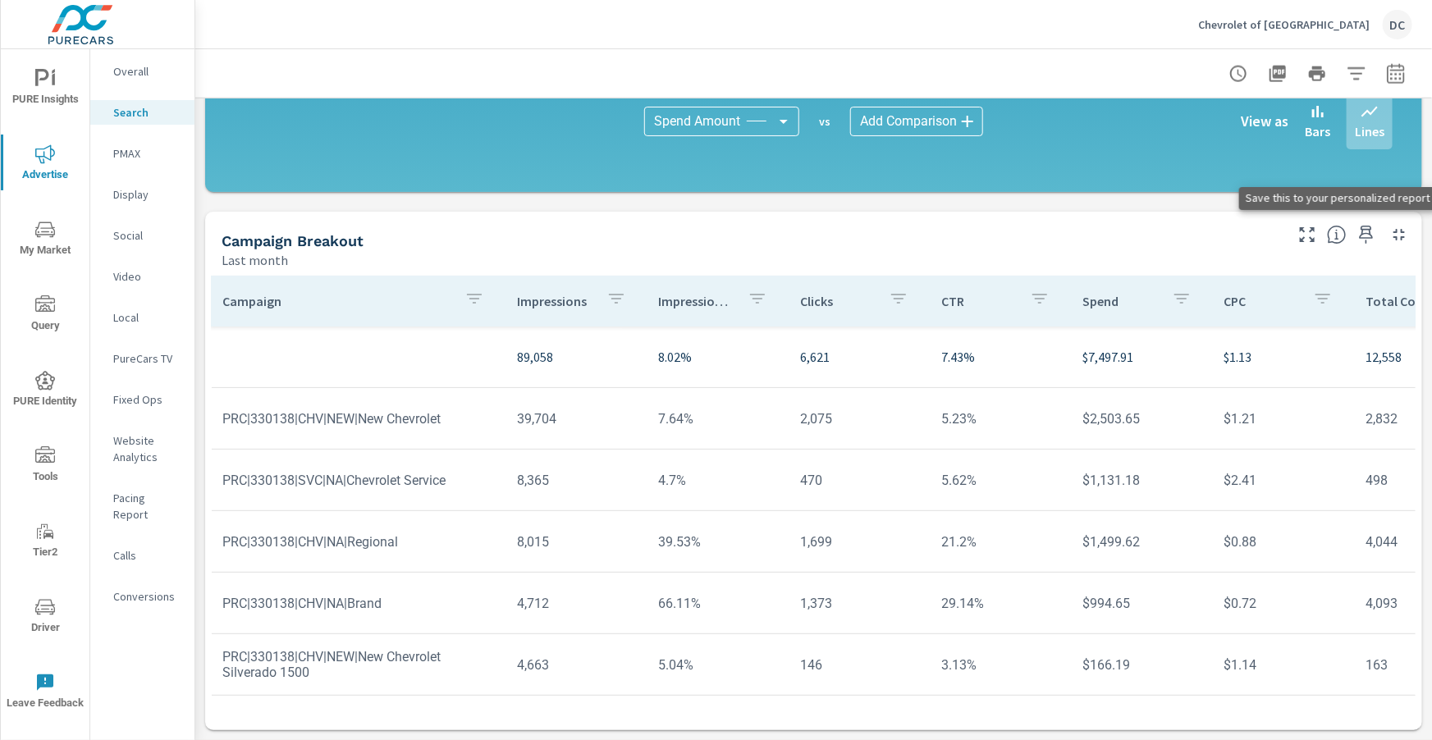
click at [1372, 236] on icon "button" at bounding box center [1367, 235] width 14 height 18
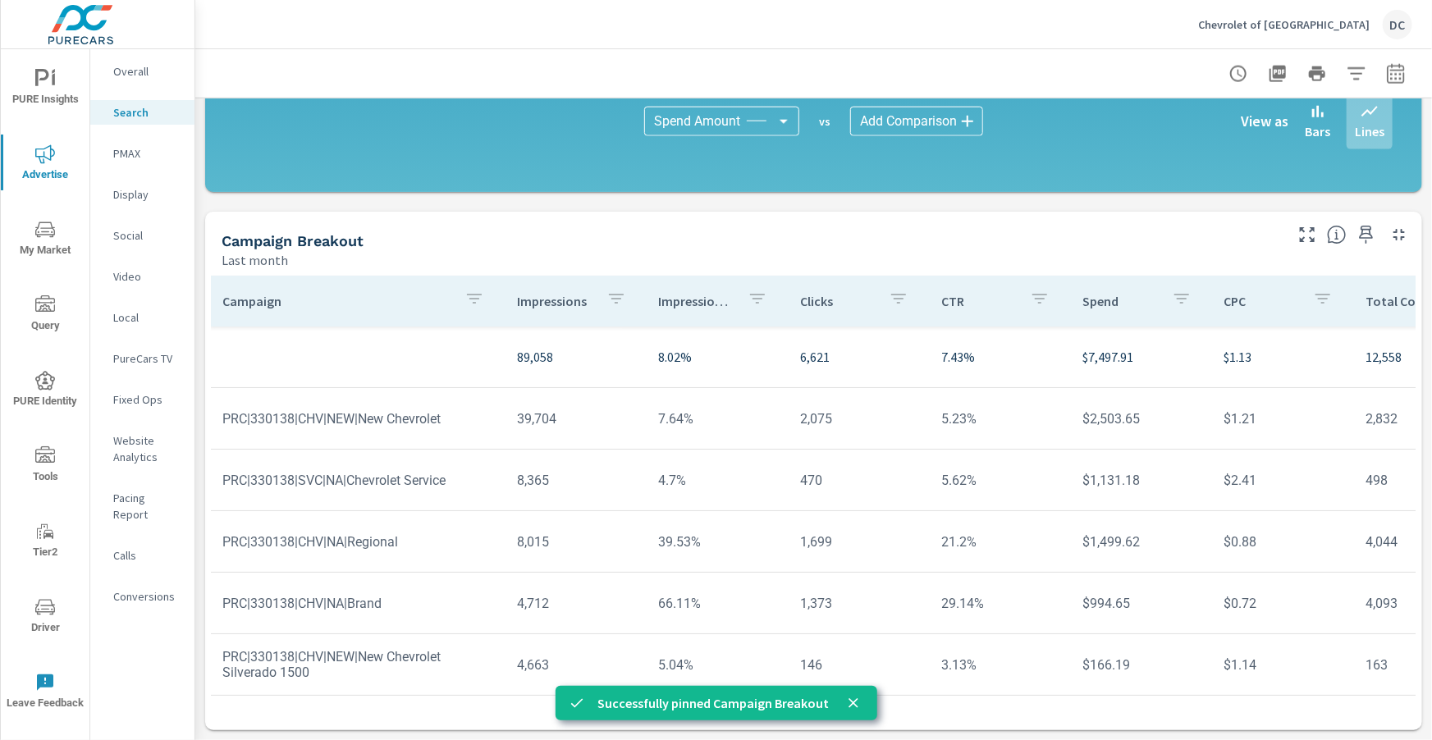
click at [39, 80] on icon "nav menu" at bounding box center [45, 79] width 20 height 20
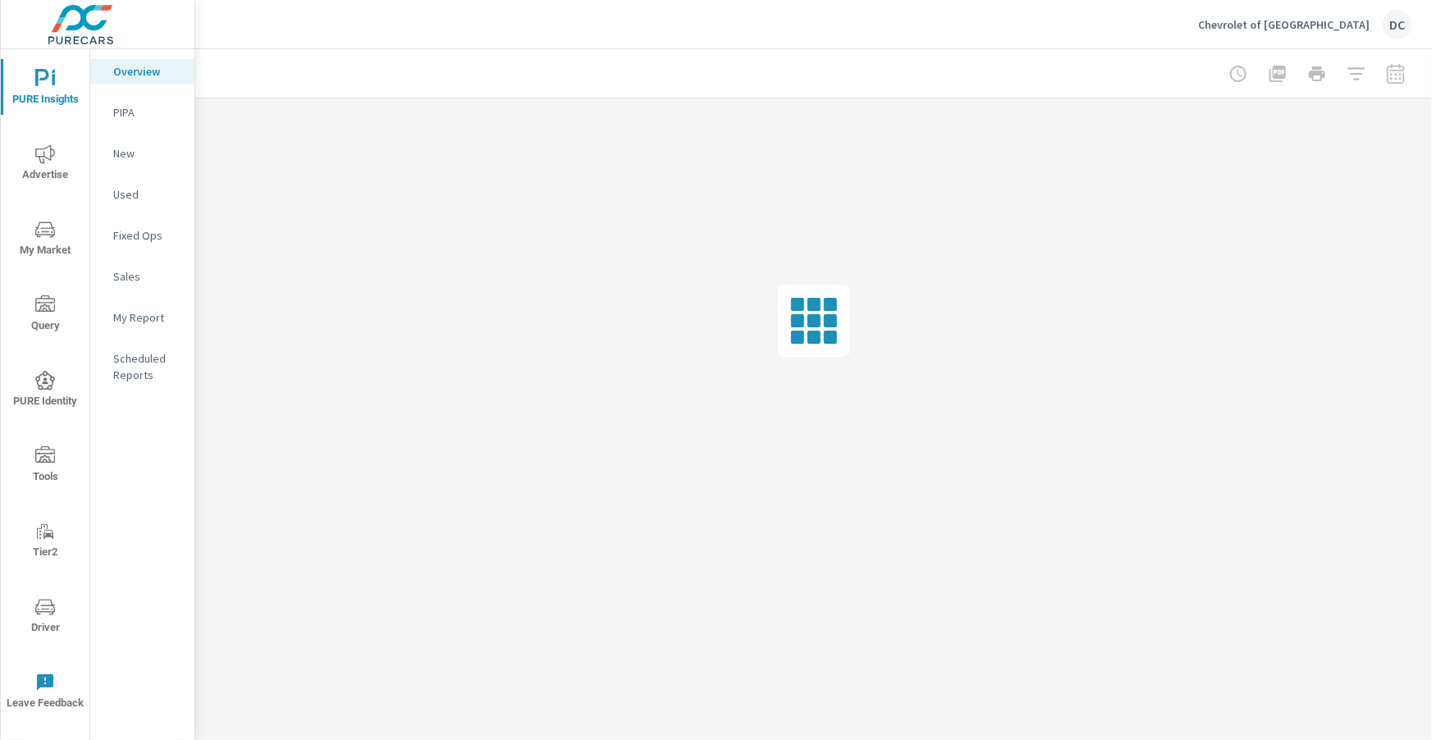
click at [144, 323] on p "My Report" at bounding box center [147, 317] width 68 height 16
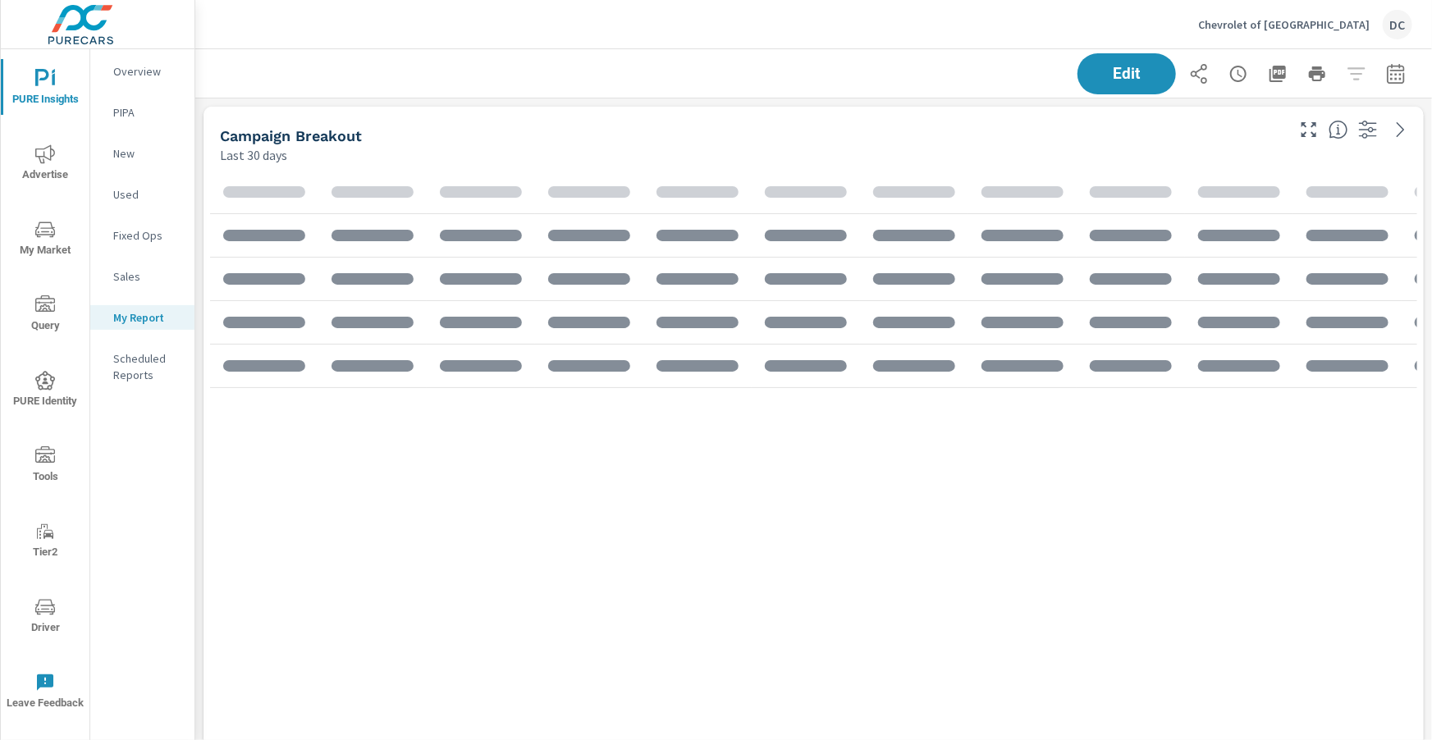
scroll to position [763, 1239]
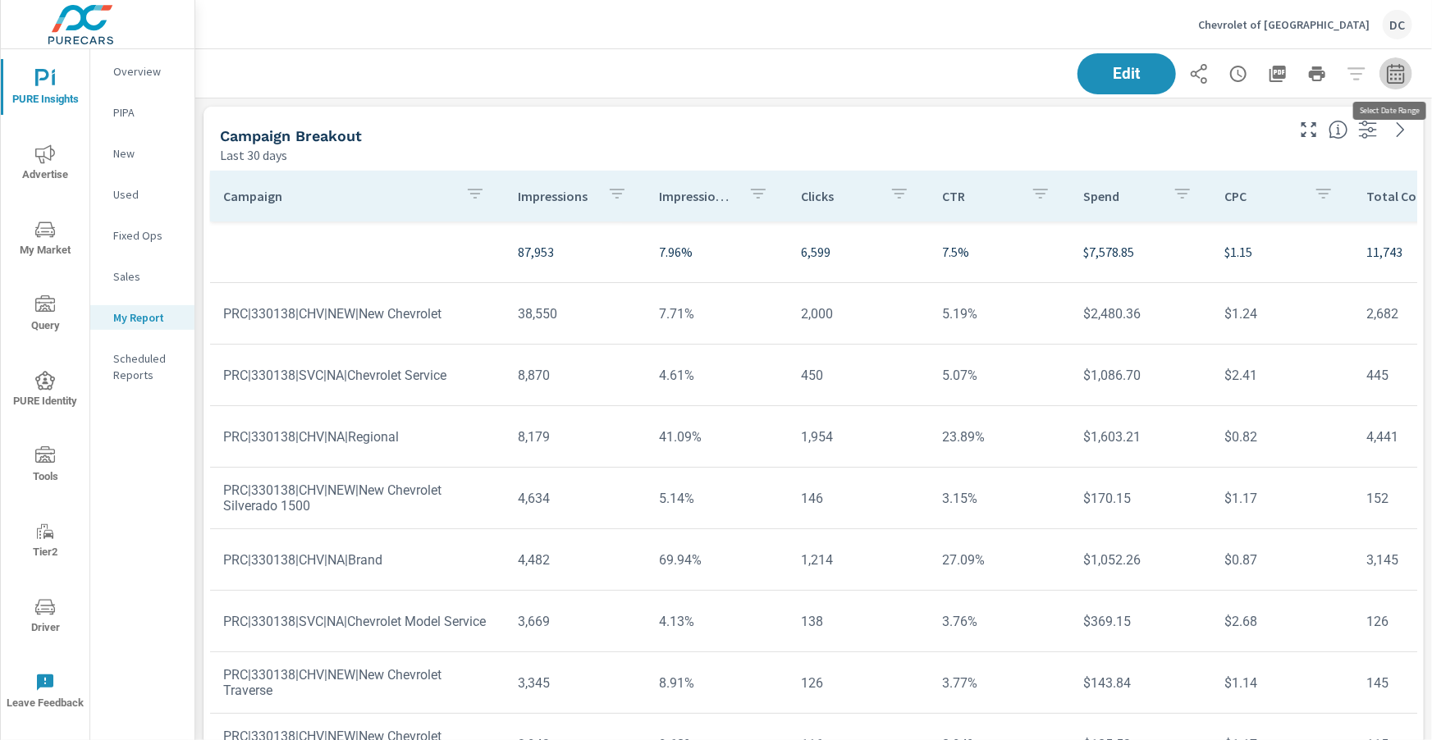
click at [1391, 80] on icon "button" at bounding box center [1396, 74] width 20 height 20
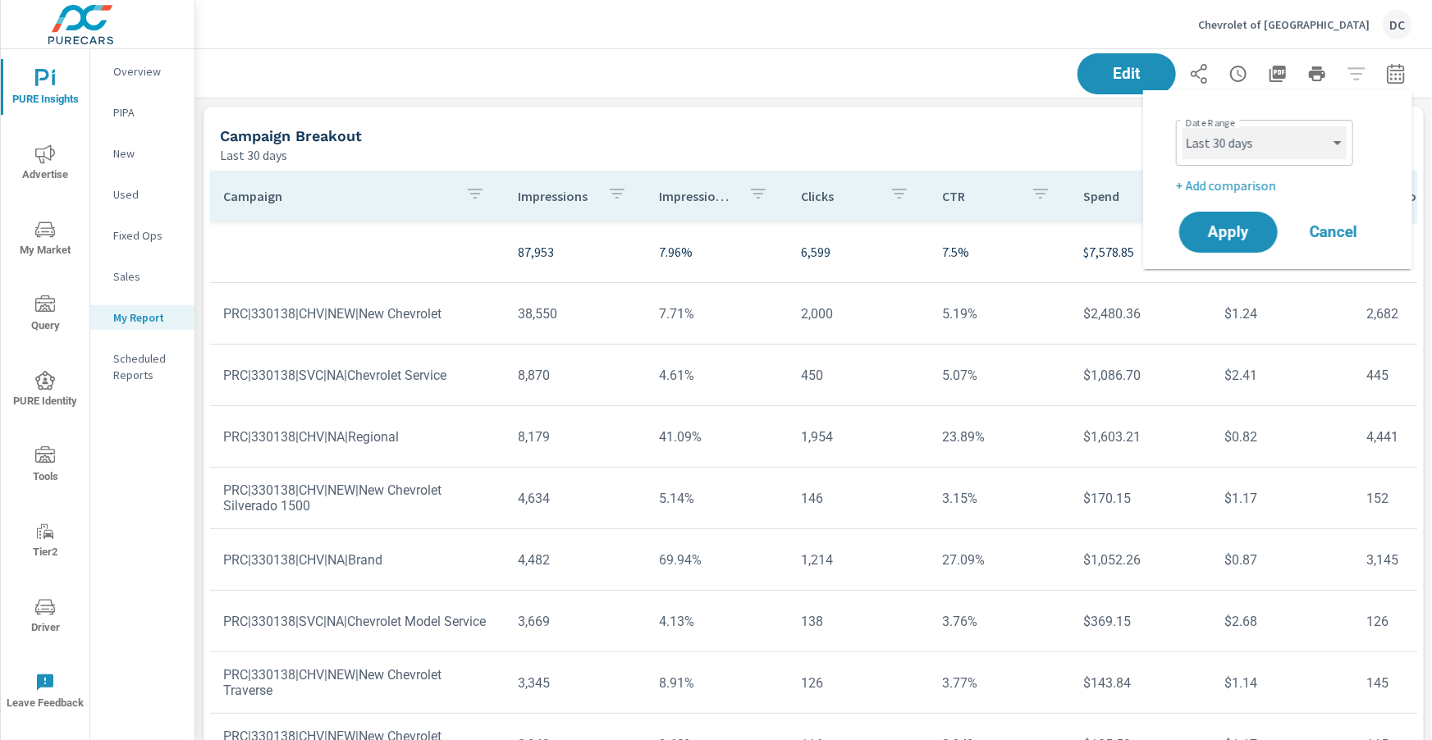
click at [1336, 142] on select "Custom [DATE] Last week Last 7 days Last 14 days Last 30 days Last 45 days Last…" at bounding box center [1265, 142] width 164 height 33
click at [1183, 126] on select "Custom [DATE] Last week Last 7 days Last 14 days Last 30 days Last 45 days Last…" at bounding box center [1265, 142] width 164 height 33
select select "Last month"
click at [1222, 240] on span "Apply" at bounding box center [1228, 233] width 67 height 16
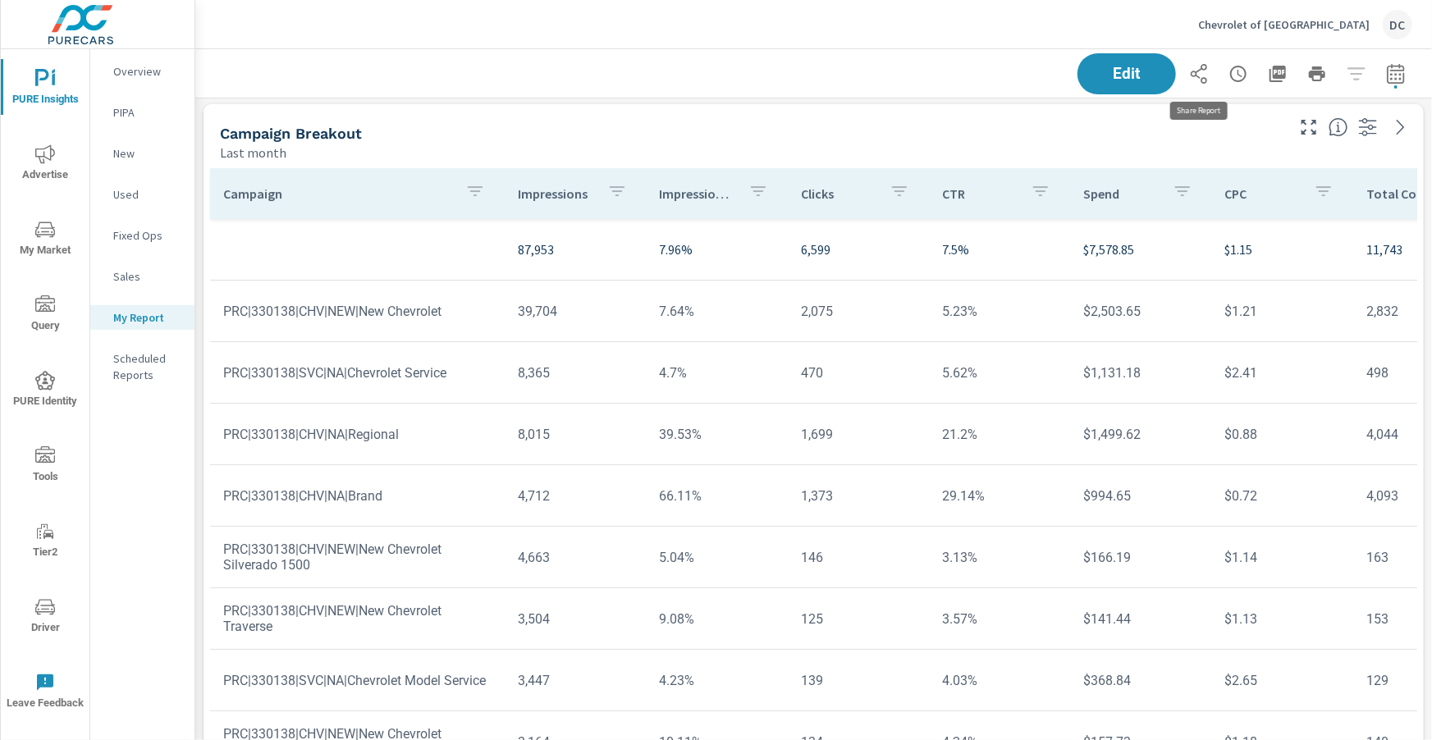
click at [1198, 76] on icon "button" at bounding box center [1199, 74] width 16 height 20
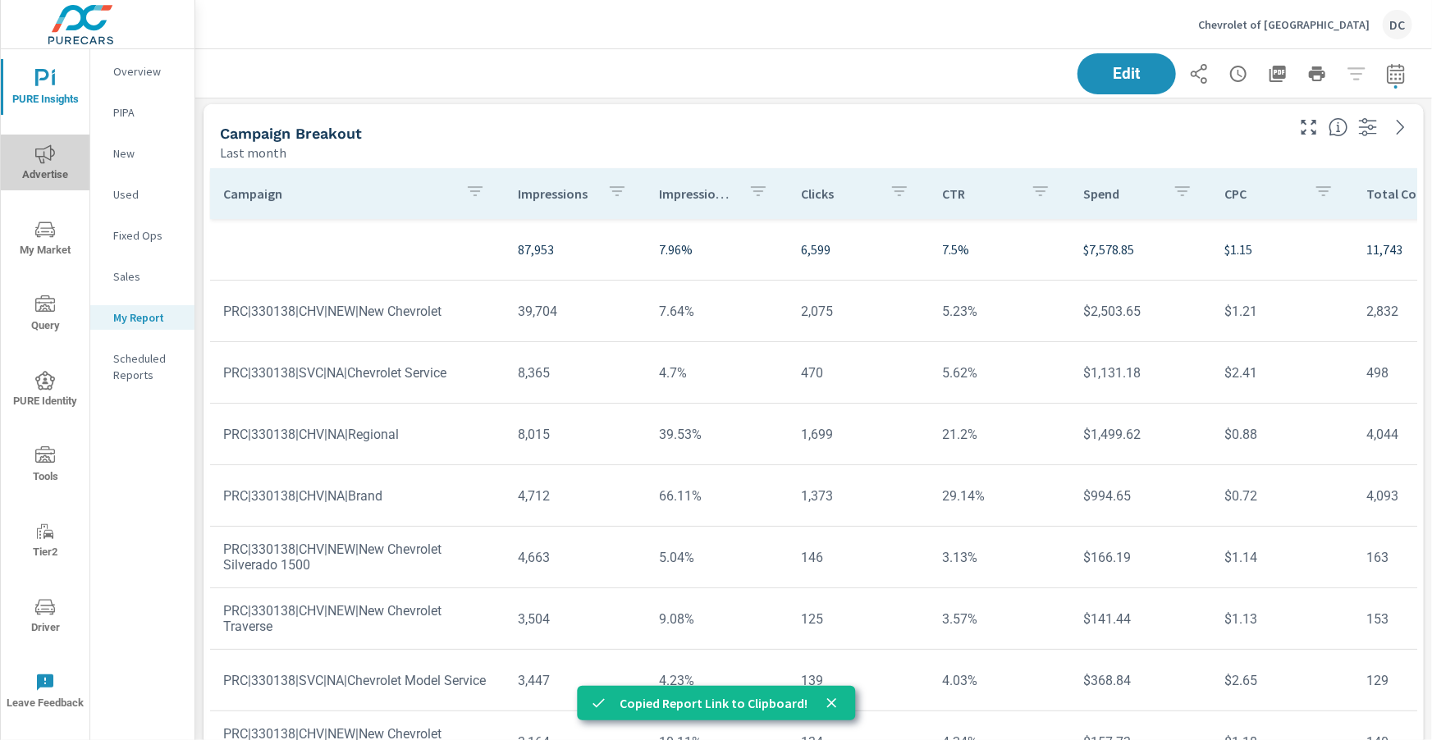
click at [49, 154] on icon "nav menu" at bounding box center [45, 154] width 20 height 20
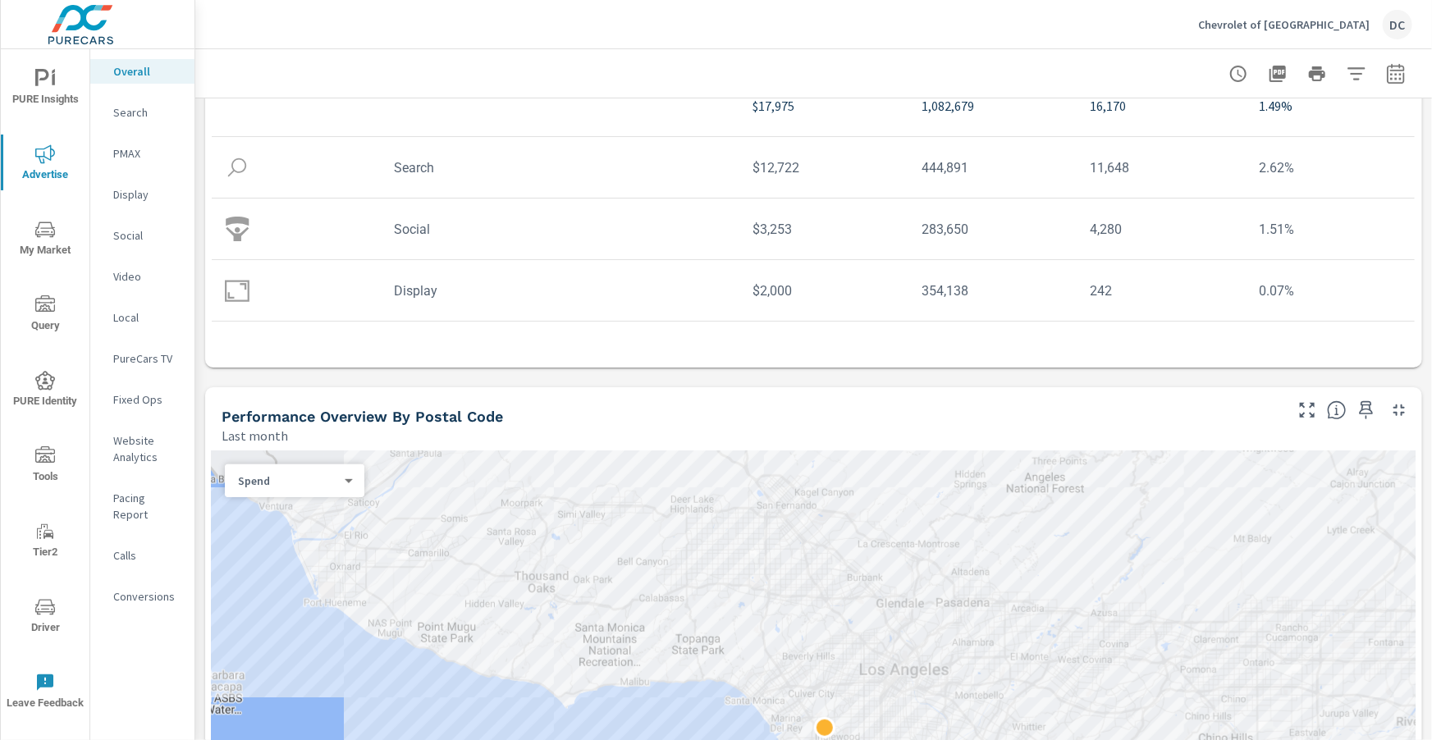
scroll to position [260, 0]
click at [124, 119] on p "Search" at bounding box center [147, 112] width 68 height 16
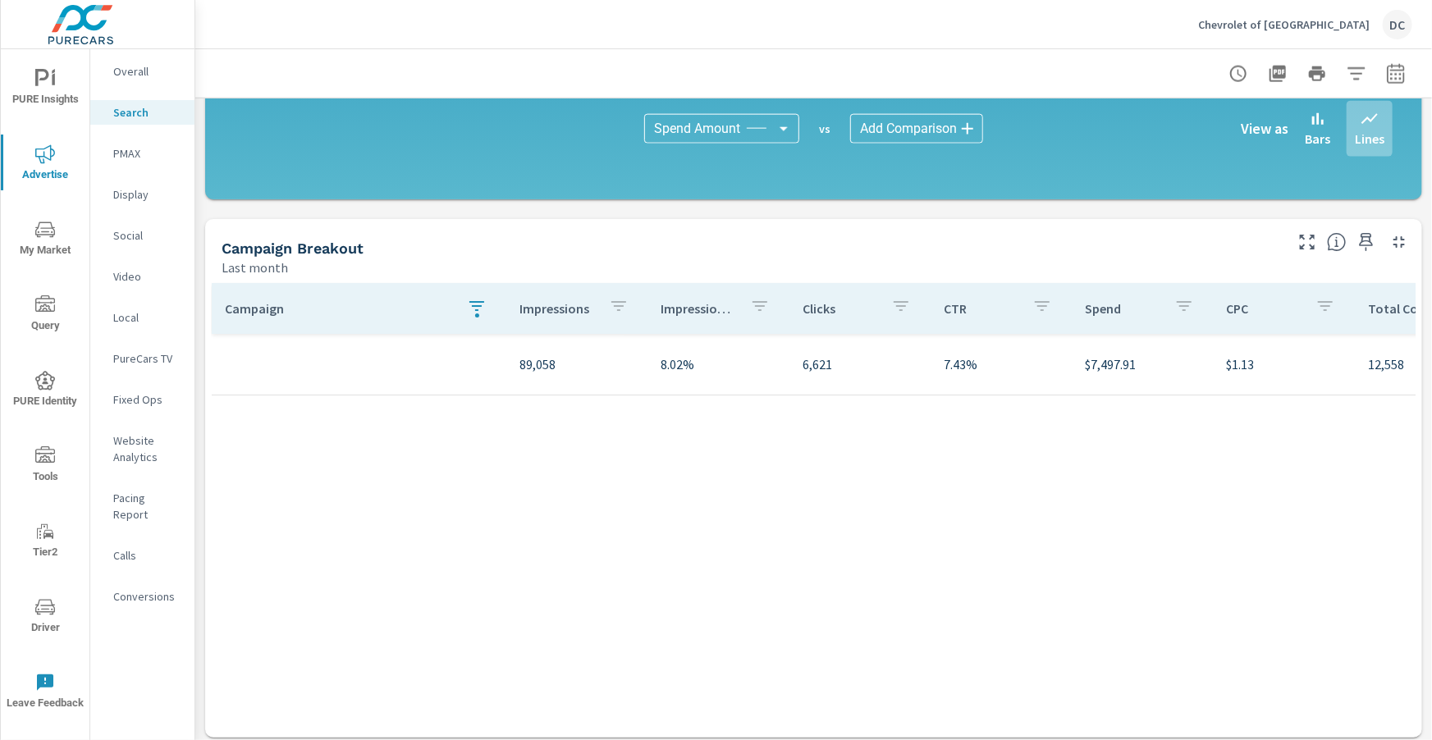
scroll to position [1105, 0]
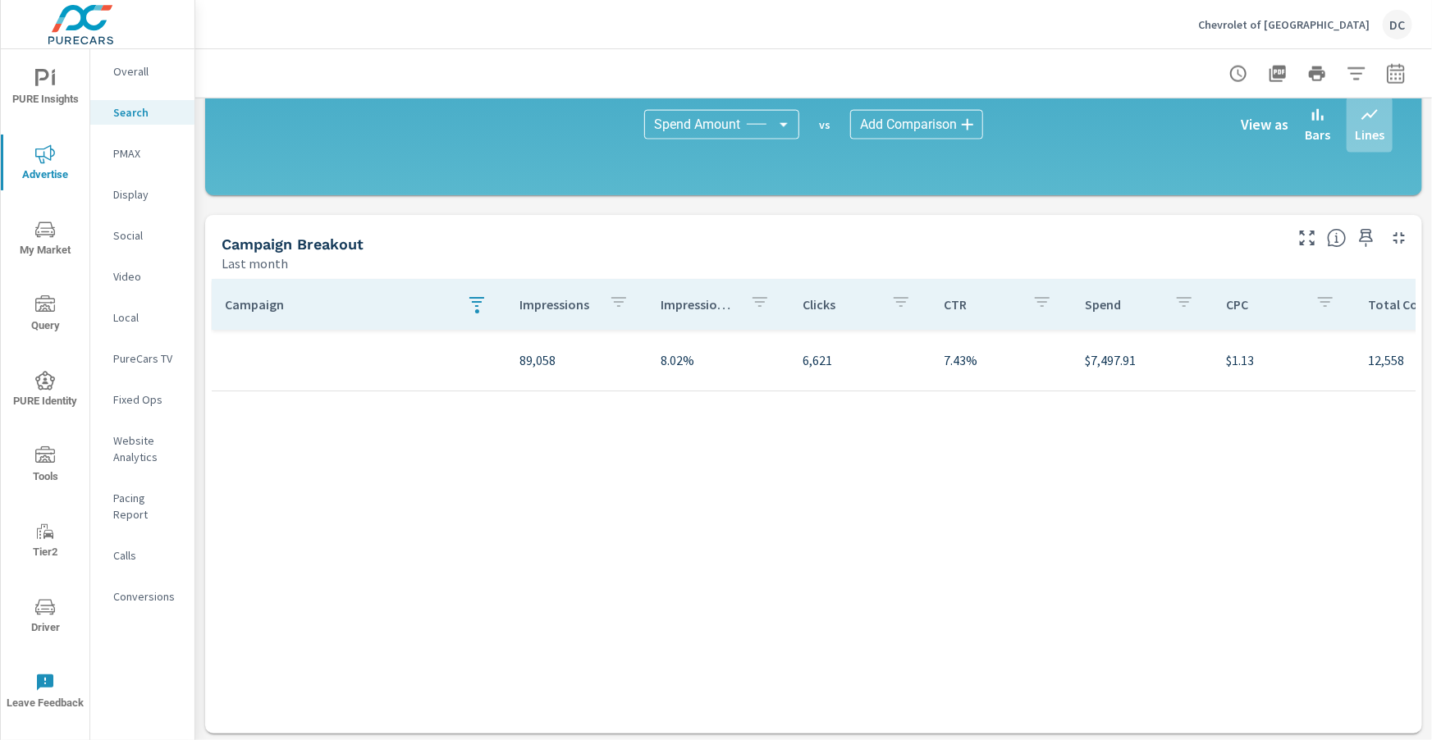
click at [470, 300] on icon "button" at bounding box center [477, 302] width 15 height 10
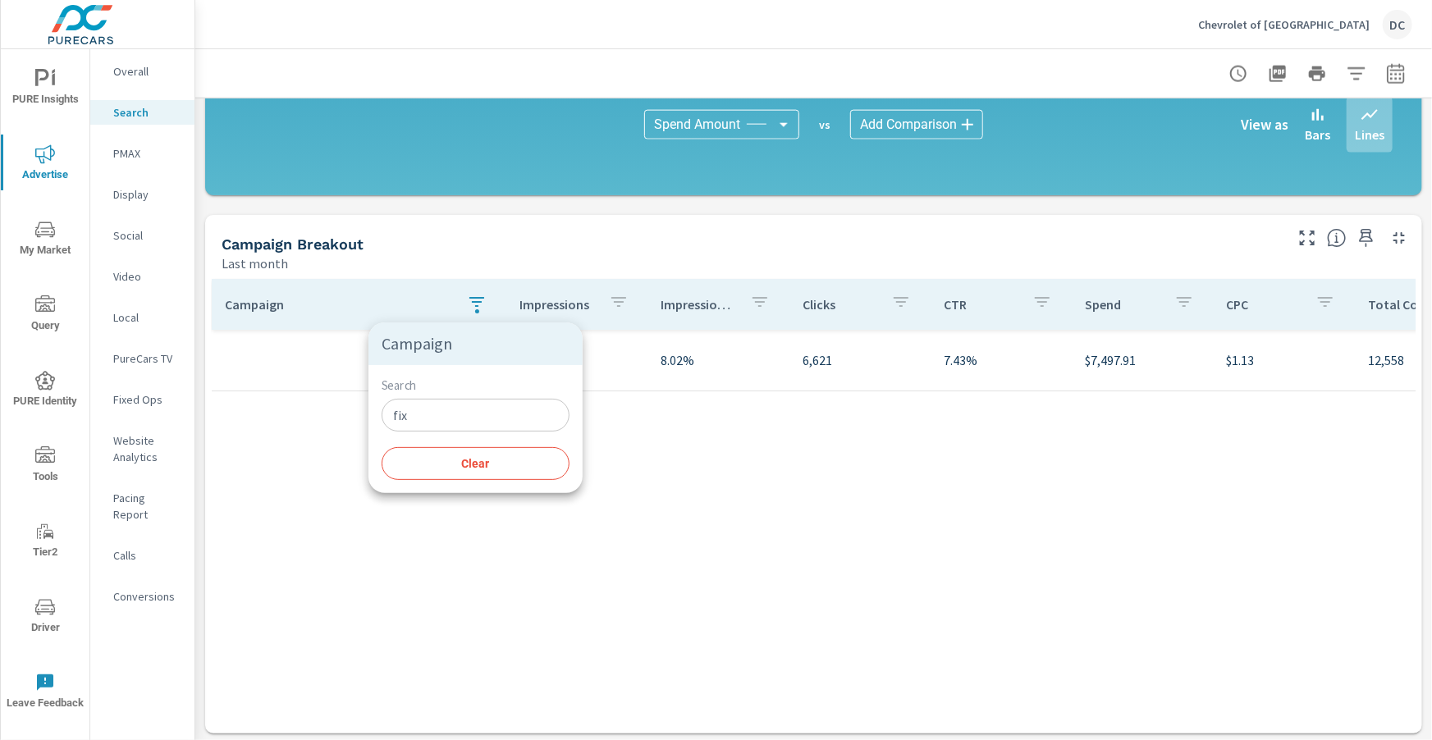
scroll to position [1108, 0]
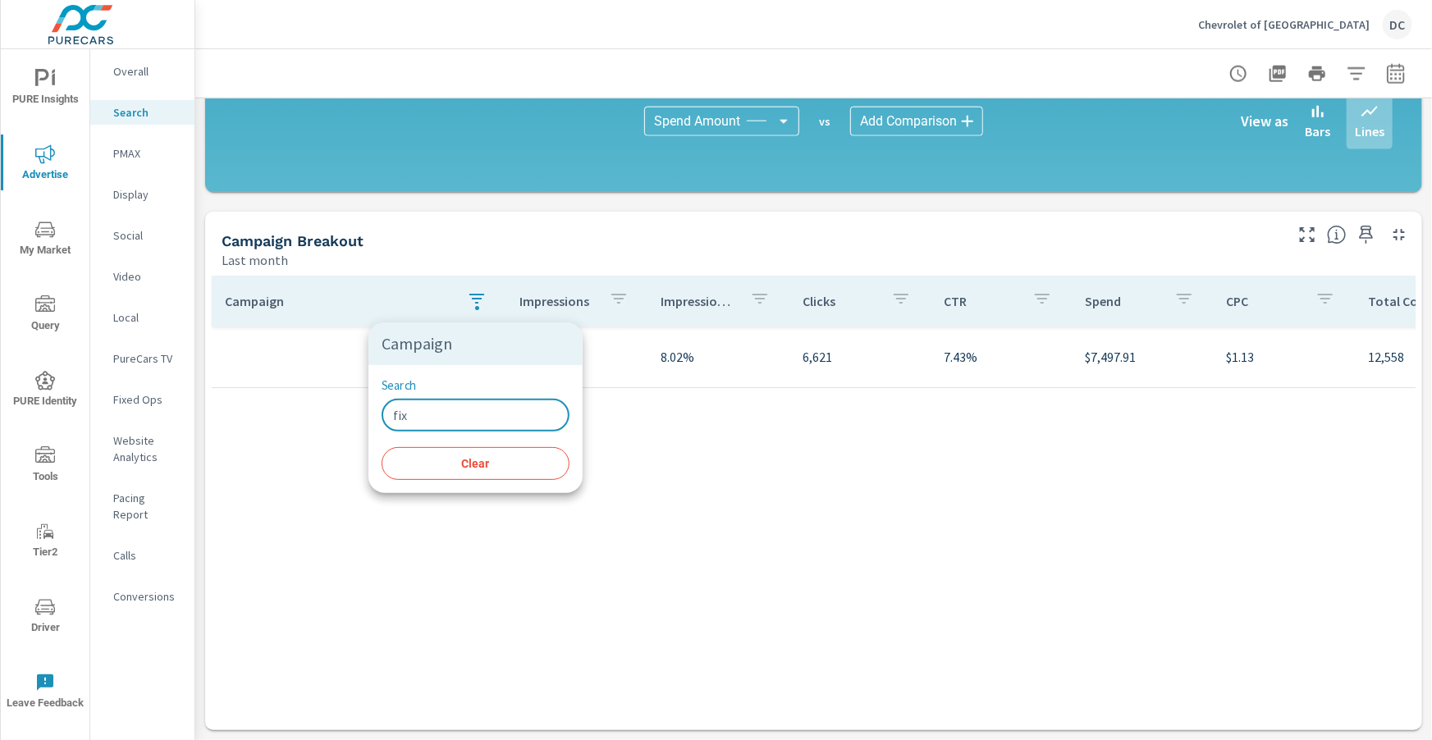
click at [427, 422] on input "fix" at bounding box center [476, 415] width 188 height 33
type input "f"
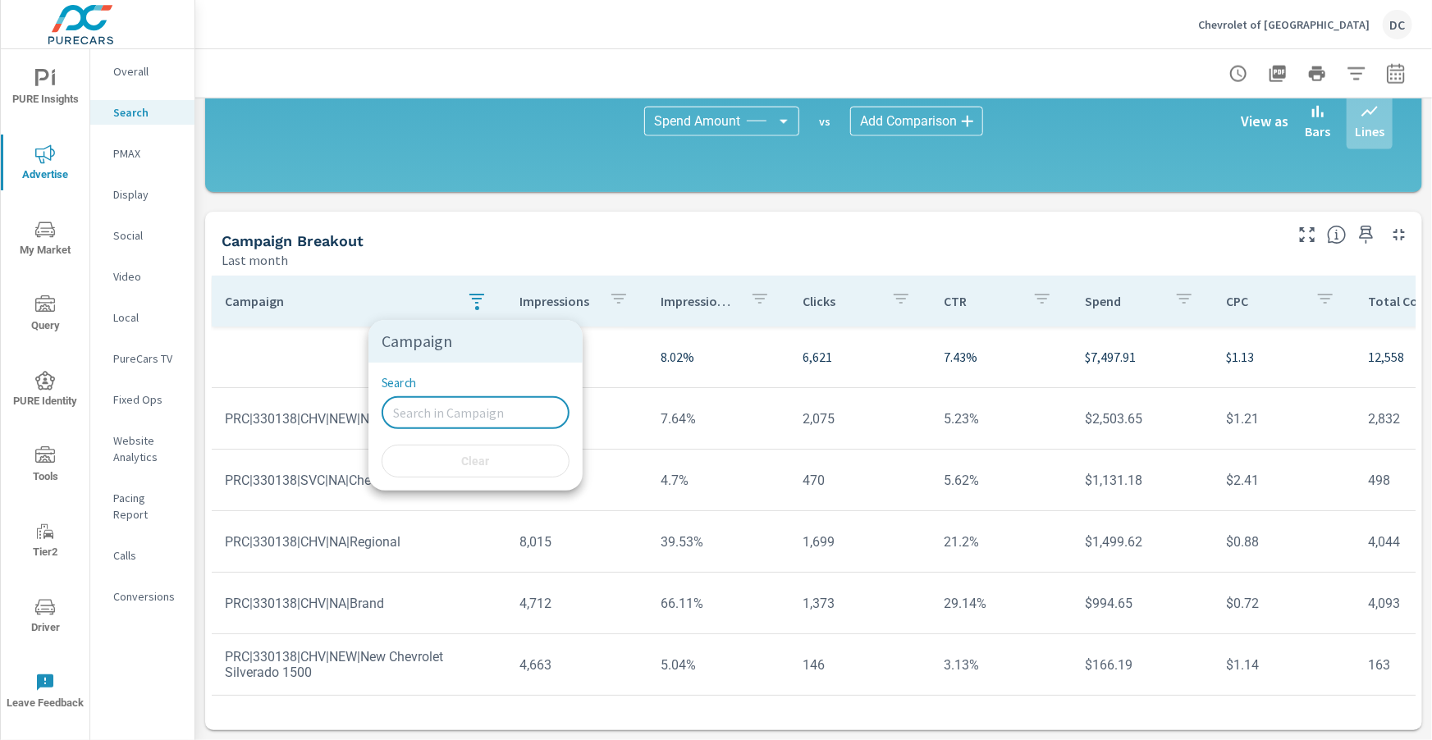
click at [353, 364] on div at bounding box center [716, 370] width 1432 height 740
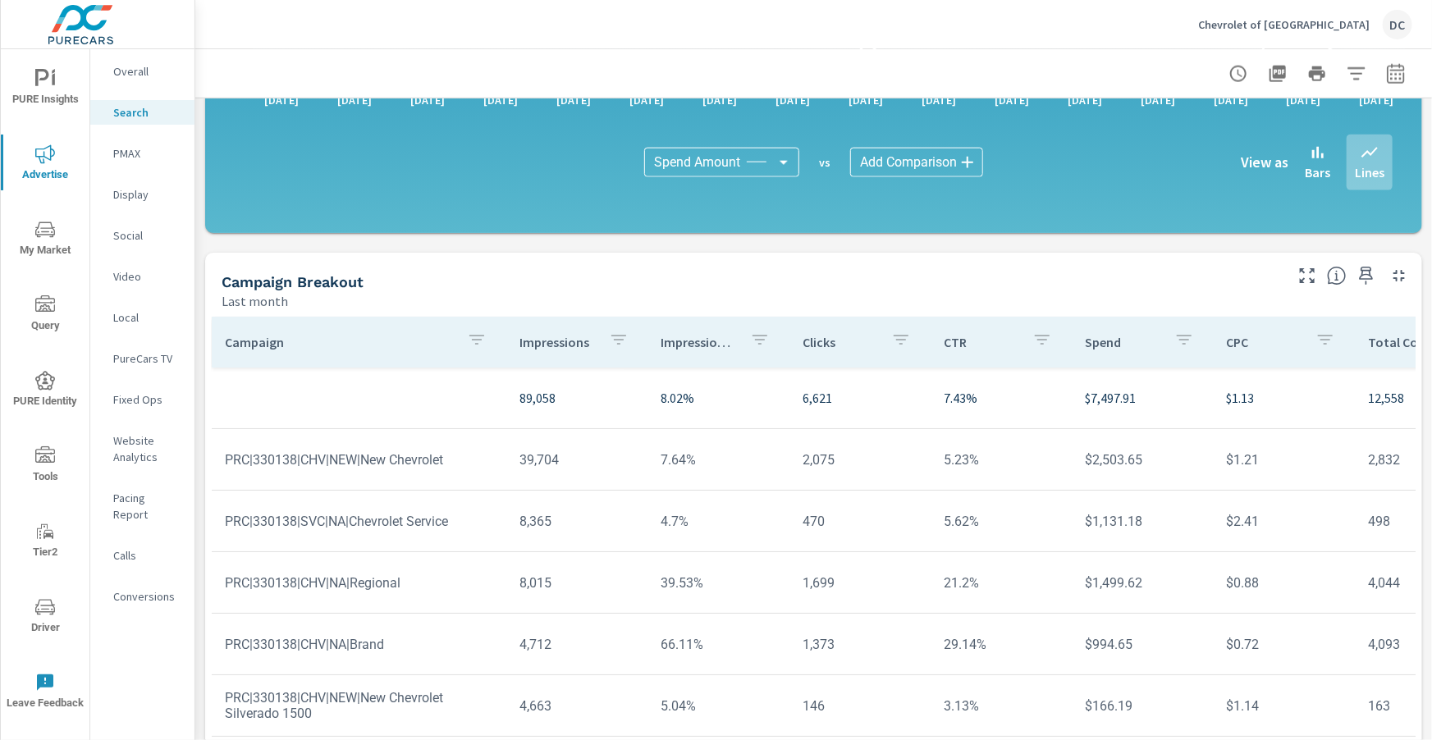
scroll to position [1102, 0]
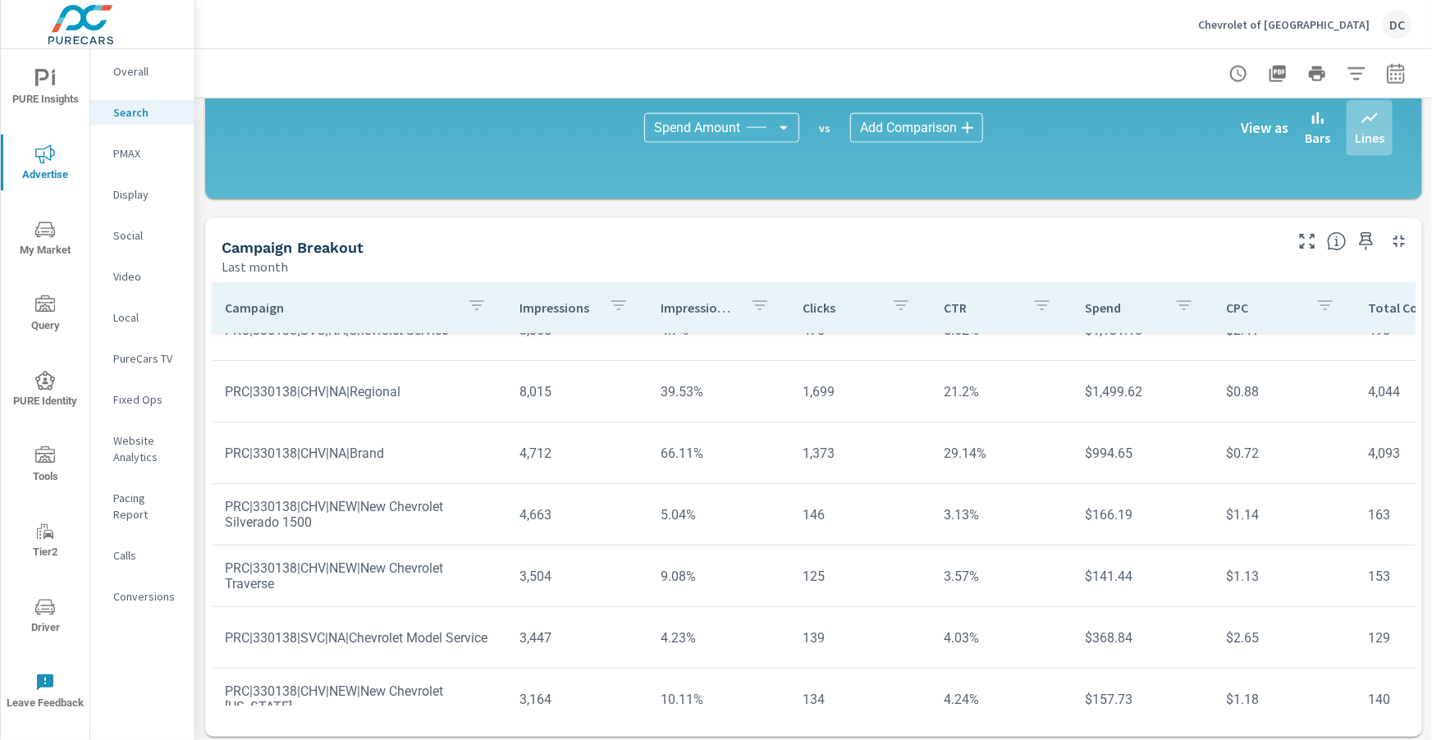
scroll to position [176, 0]
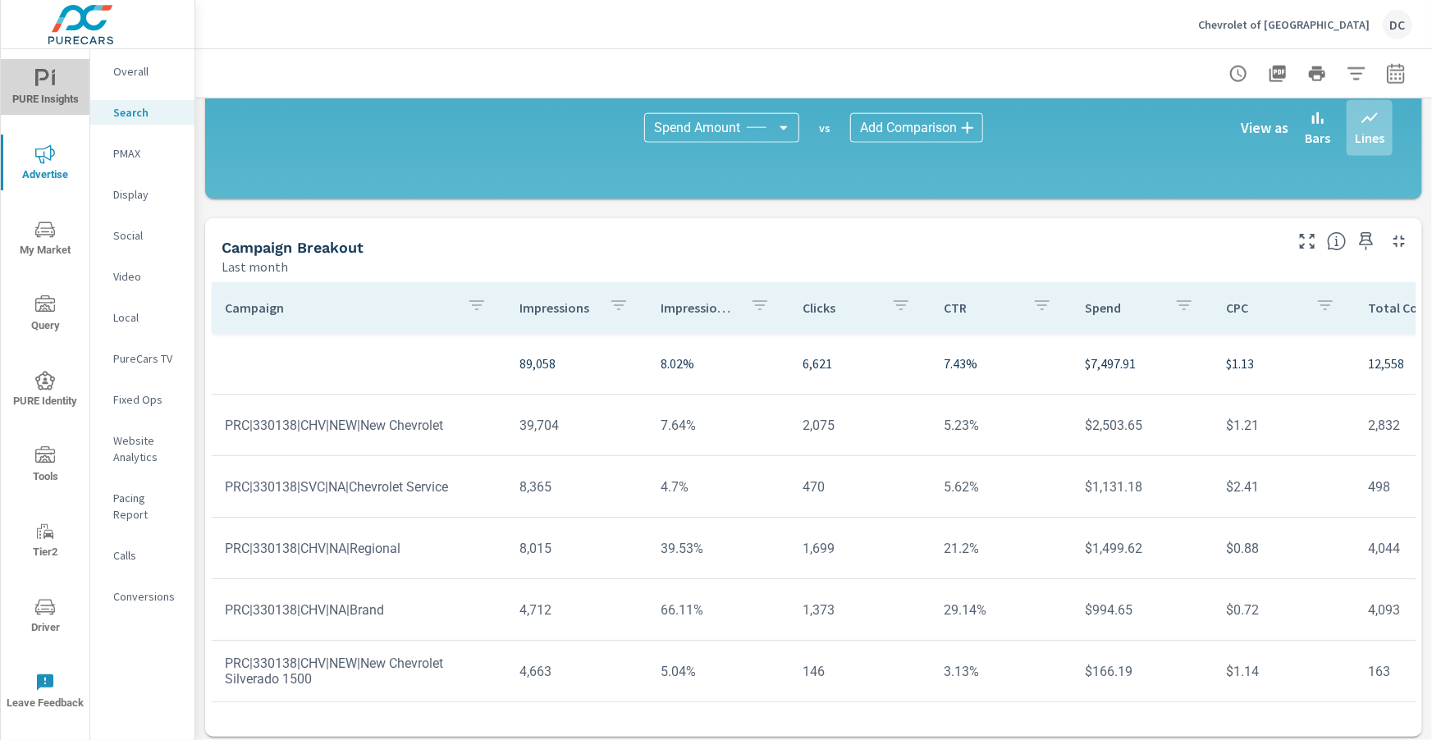
click at [43, 90] on span "PURE Insights" at bounding box center [45, 89] width 79 height 40
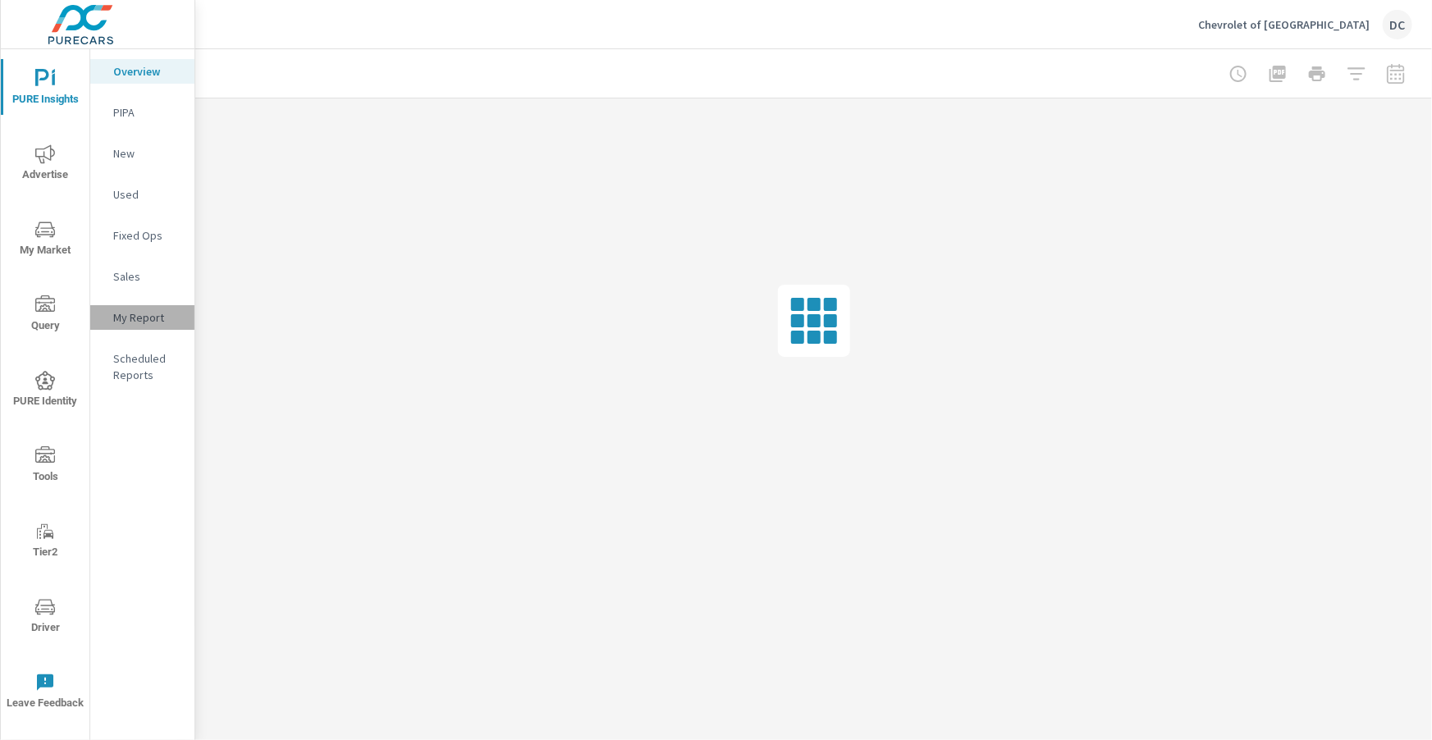
click at [132, 318] on p "My Report" at bounding box center [147, 317] width 68 height 16
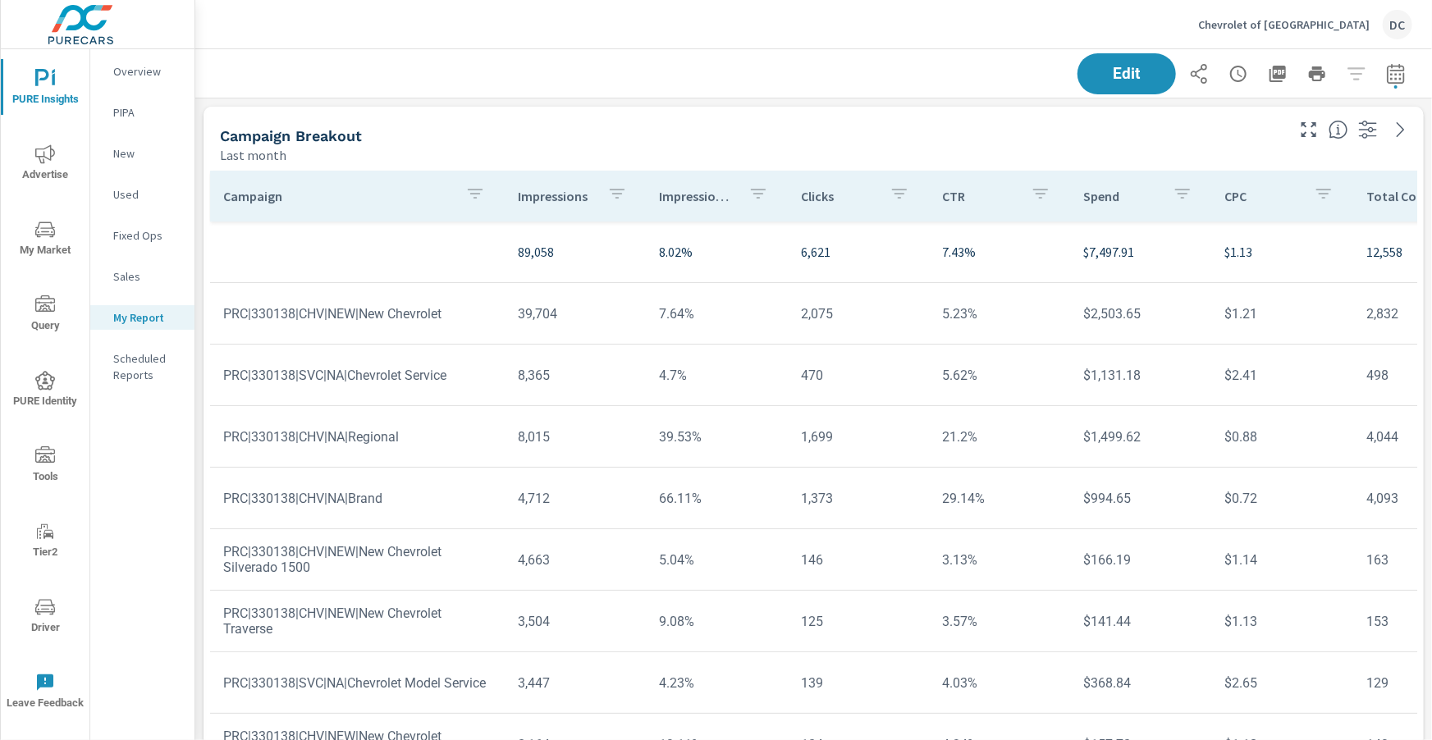
scroll to position [763, 1239]
click at [1282, 73] on icon "button" at bounding box center [1278, 74] width 16 height 16
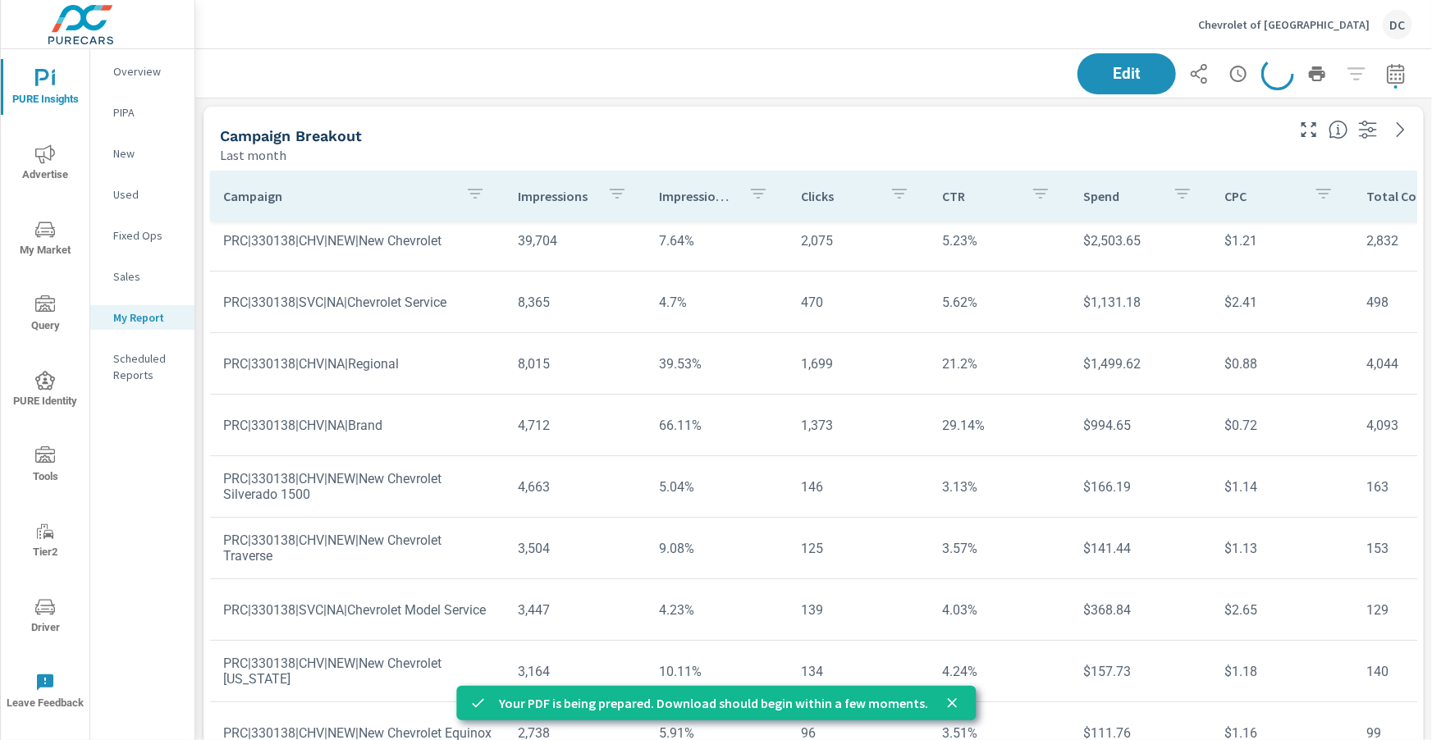
scroll to position [99, 0]
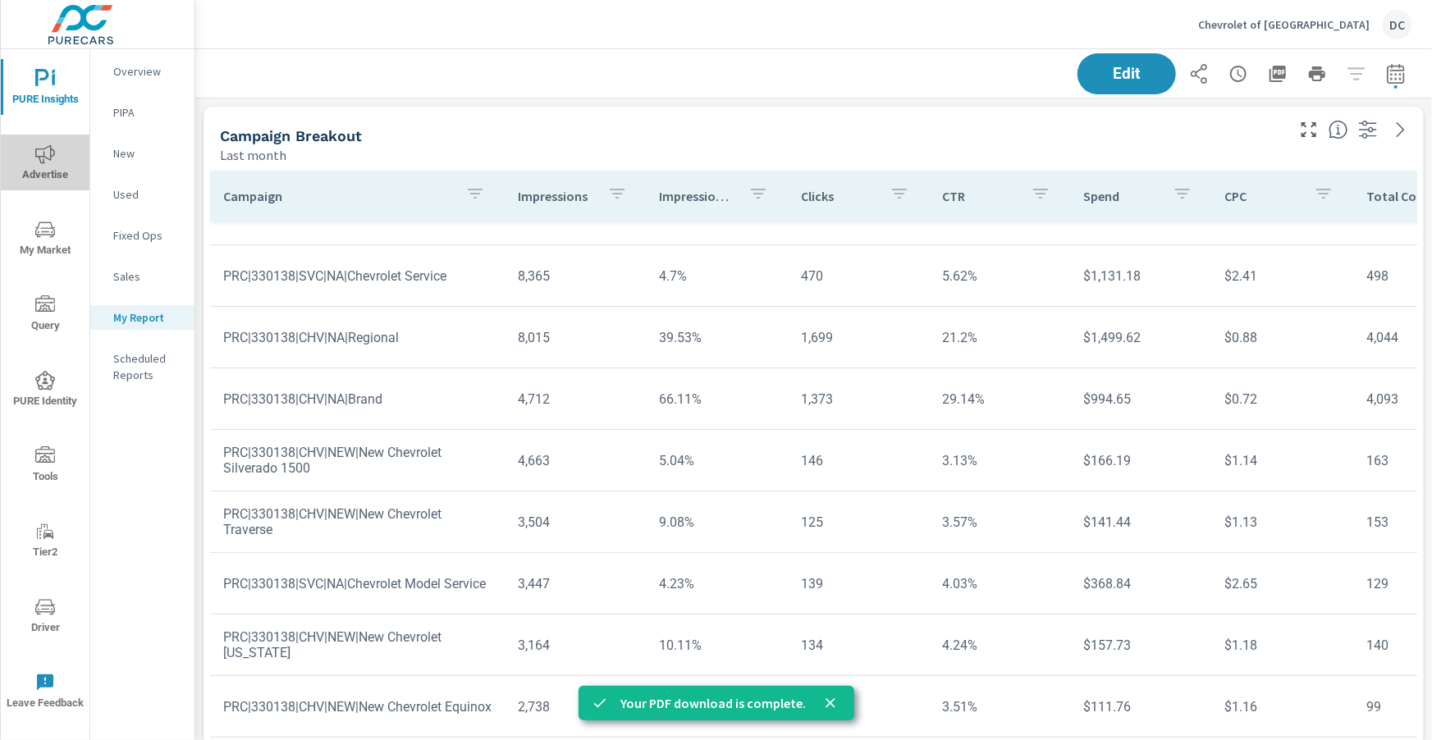
click at [60, 174] on span "Advertise" at bounding box center [45, 164] width 79 height 40
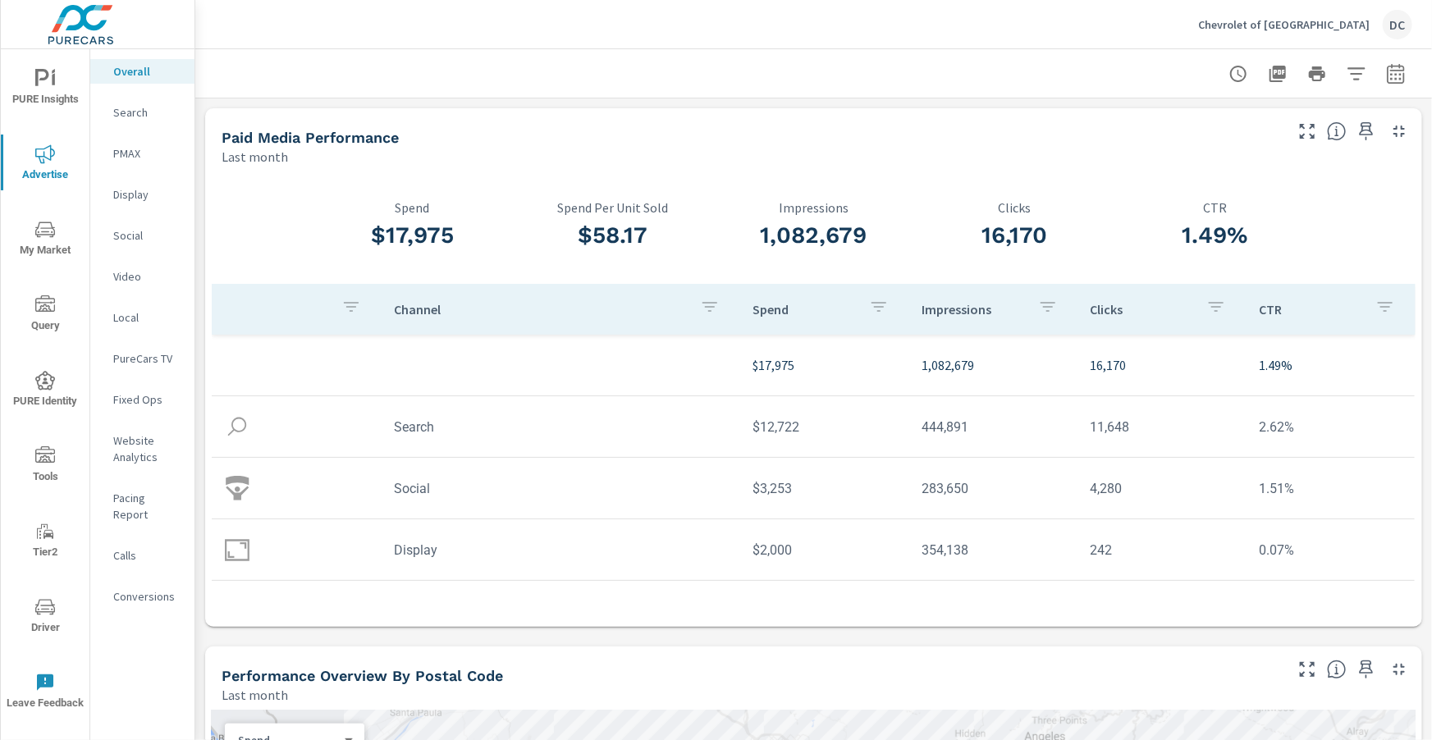
click at [131, 213] on nav "Overall Search PMAX Display Social Video Local PureCars TV Fixed Ops Website An…" at bounding box center [142, 340] width 104 height 583
click at [139, 198] on p "Display" at bounding box center [147, 194] width 68 height 16
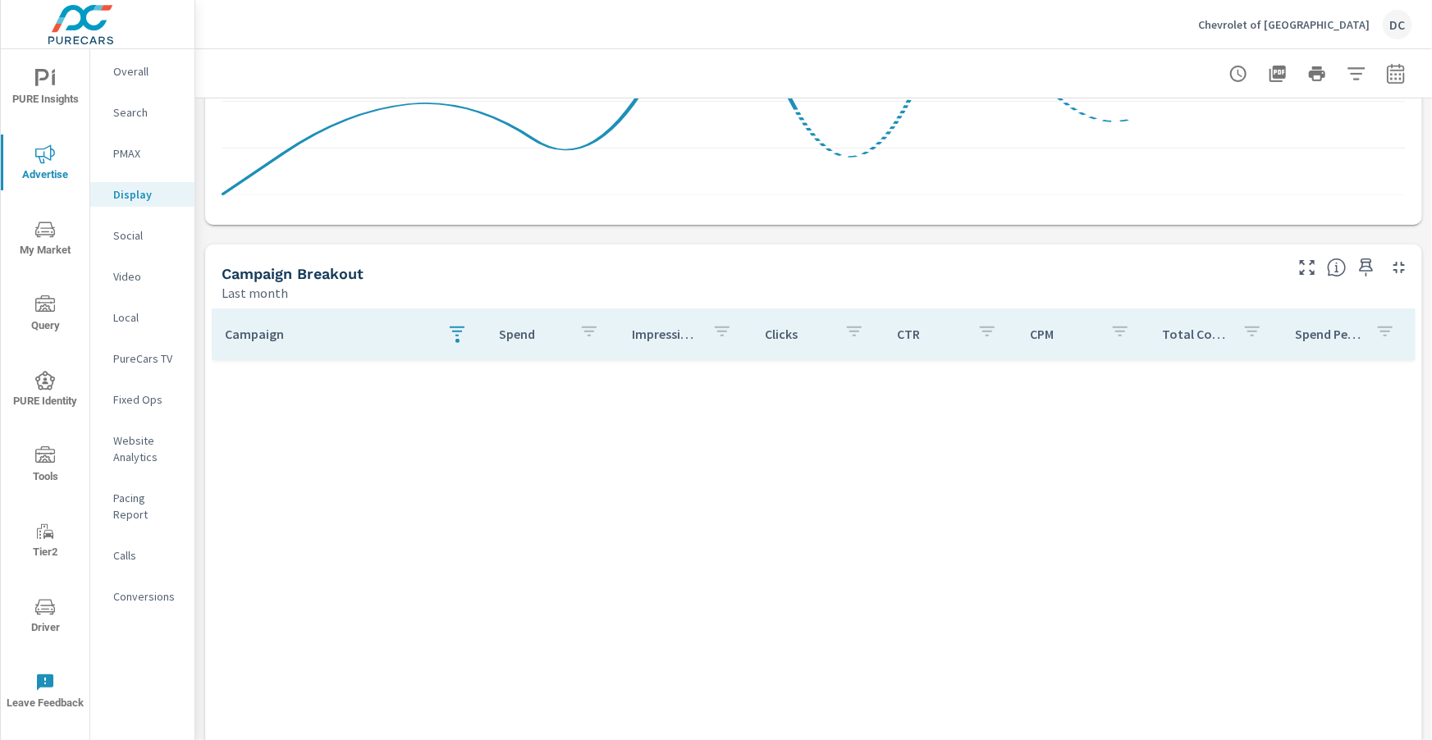
scroll to position [426, 0]
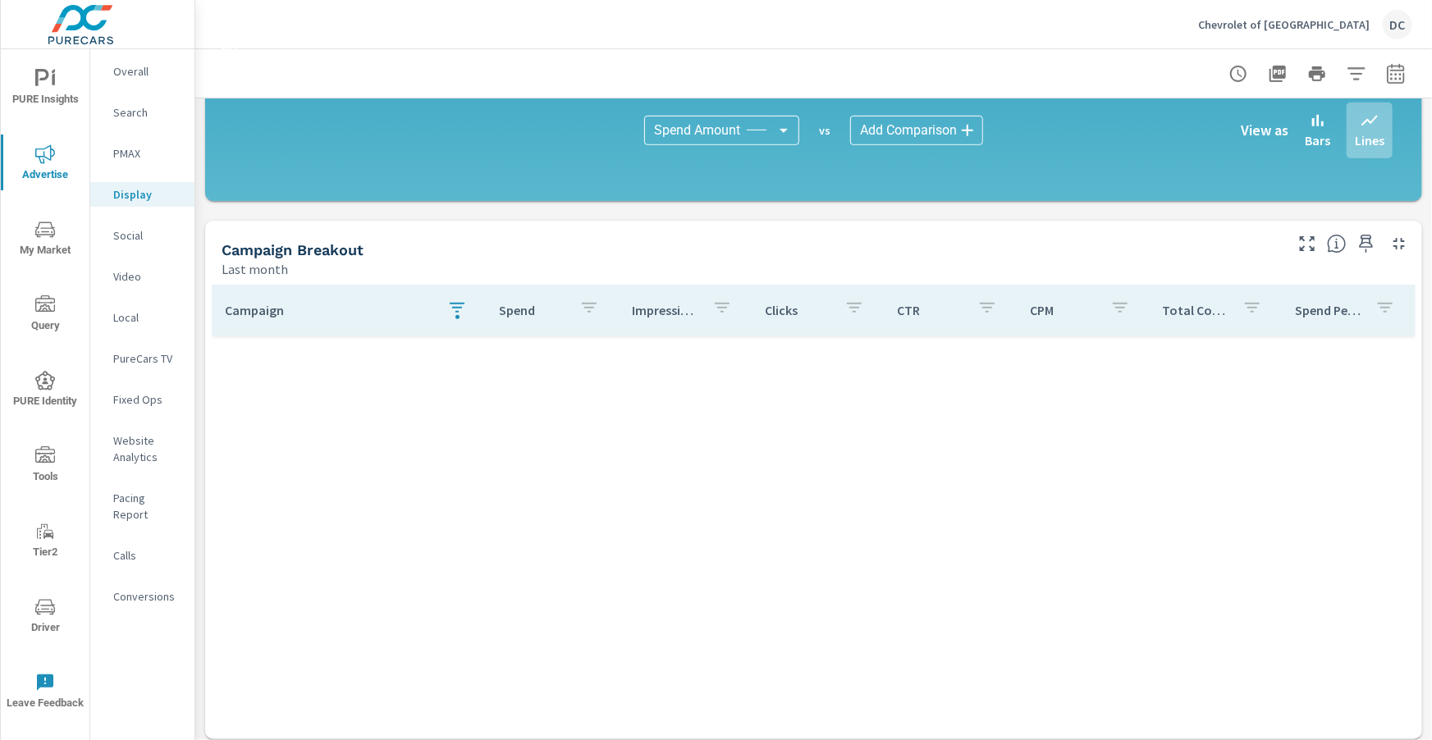
click at [459, 308] on icon "button" at bounding box center [457, 308] width 15 height 10
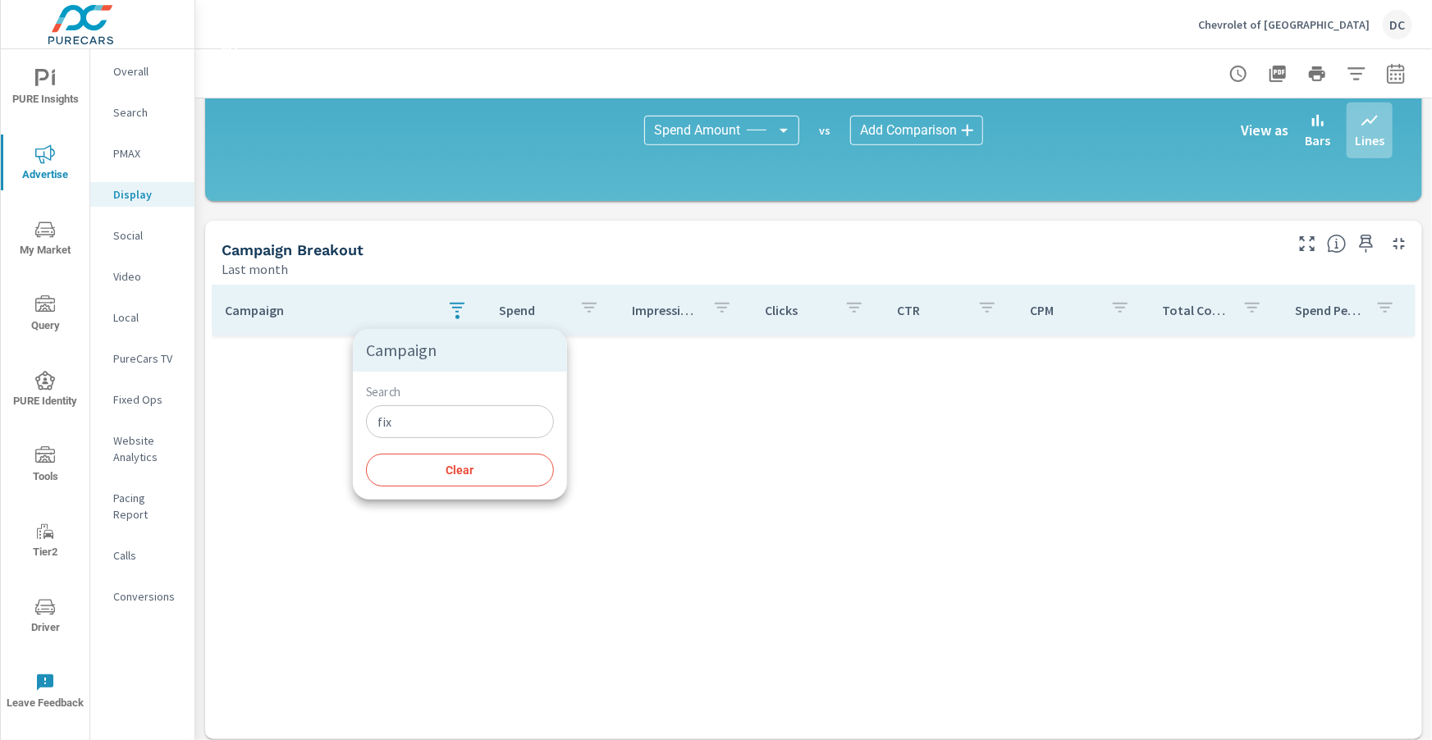
click at [409, 428] on input "fix" at bounding box center [460, 422] width 188 height 33
click at [408, 428] on input "fix" at bounding box center [460, 422] width 188 height 33
type input "f"
click at [561, 481] on div at bounding box center [716, 370] width 1432 height 740
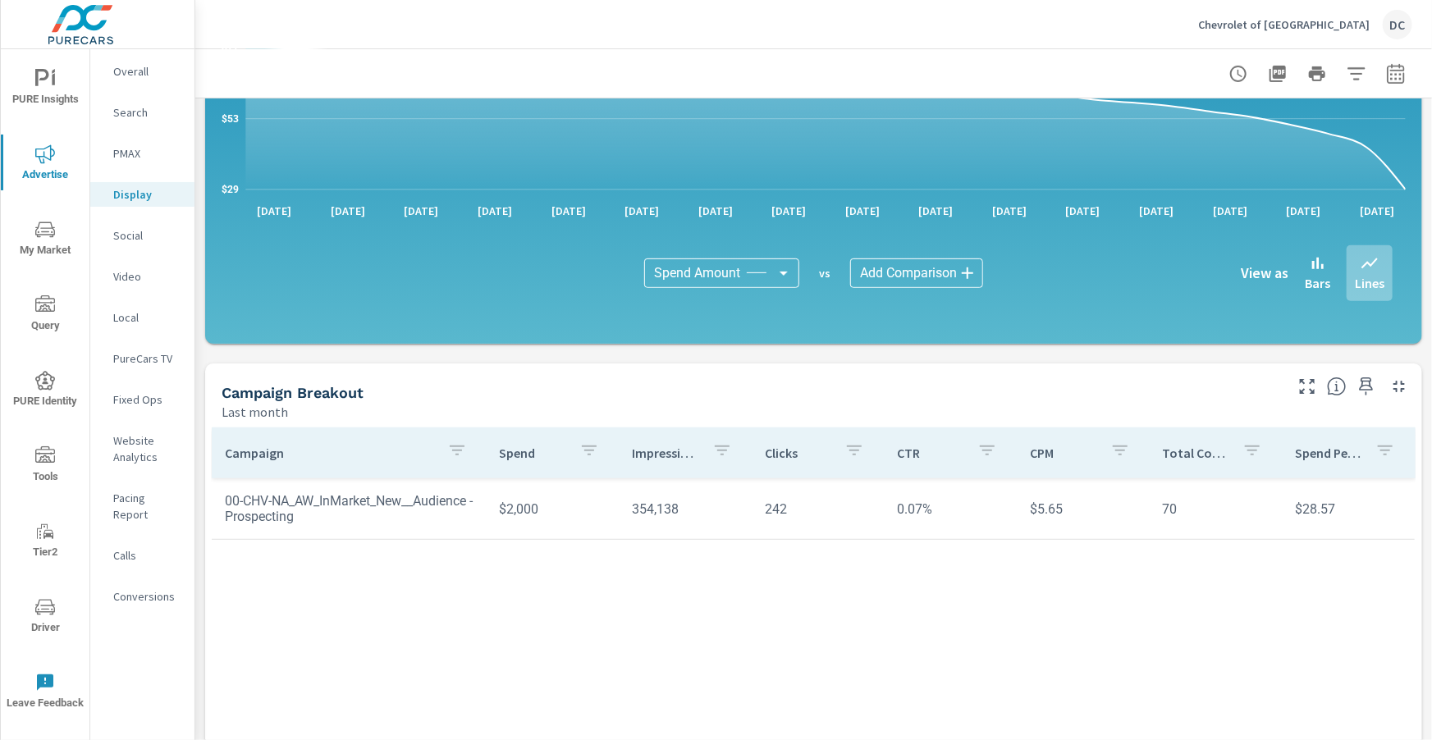
scroll to position [281, 0]
